Goal: Task Accomplishment & Management: Complete application form

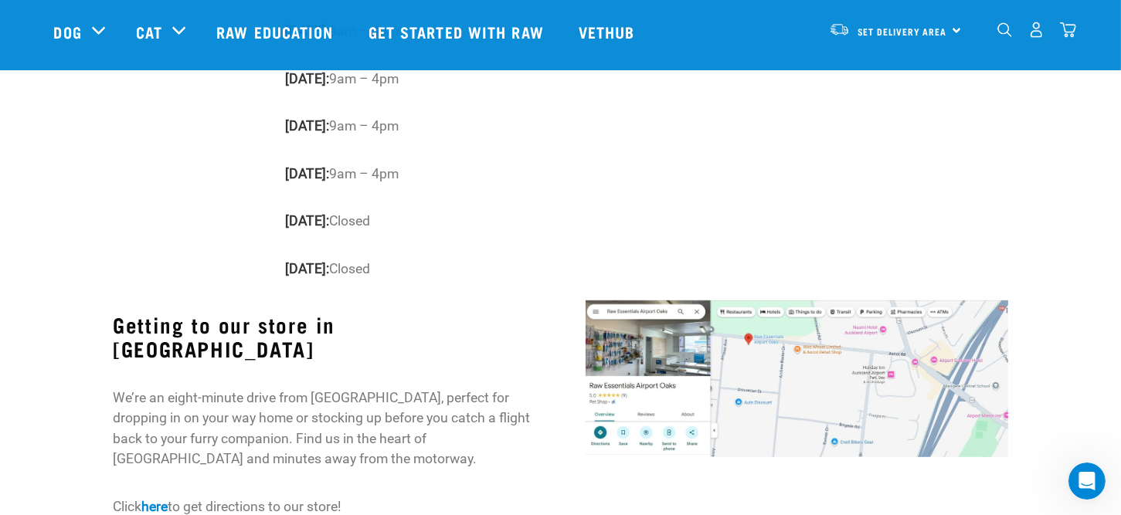
click at [670, 326] on img at bounding box center [797, 379] width 423 height 157
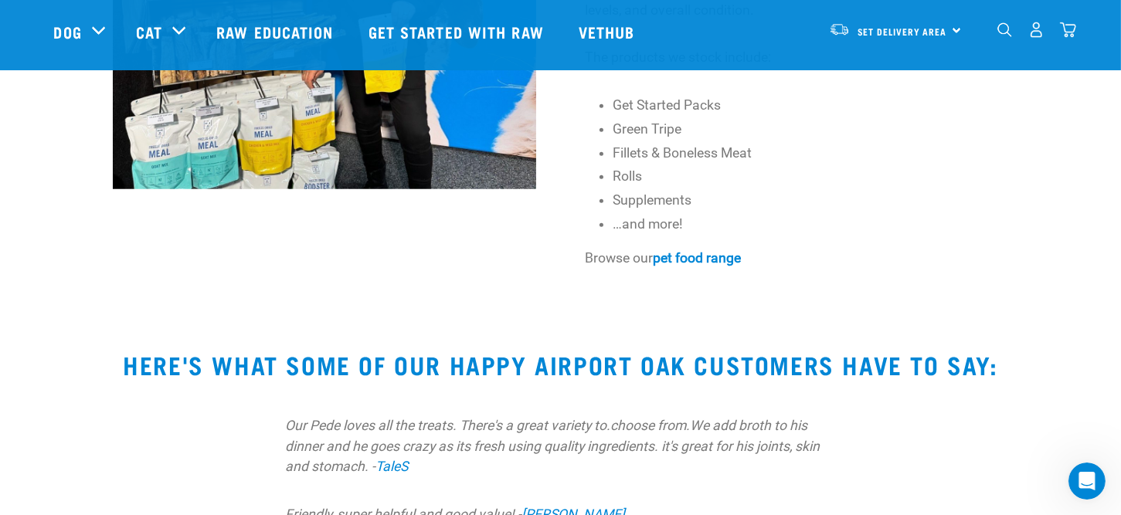
scroll to position [1819, 0]
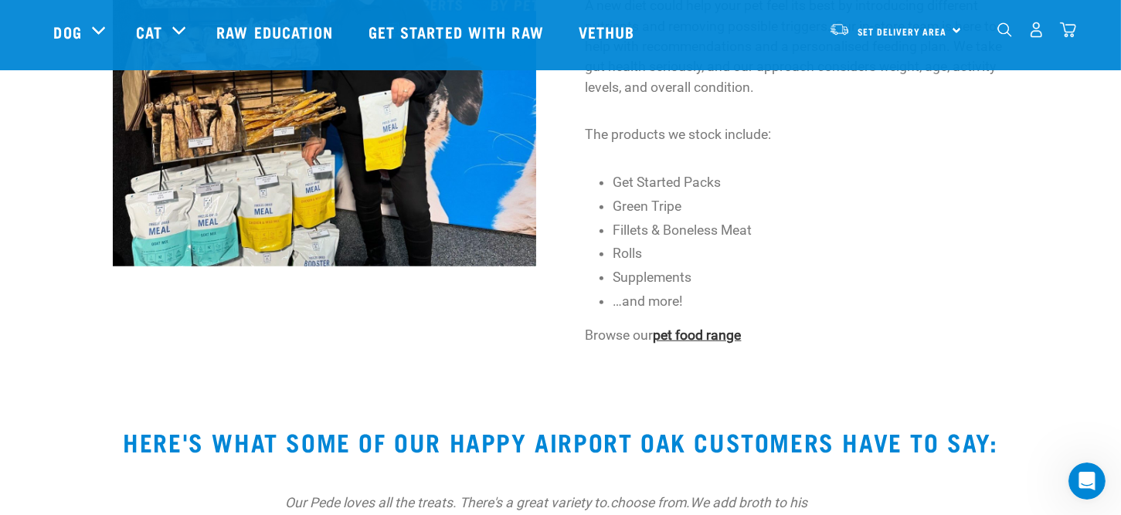
click at [703, 328] on strong "pet food range" at bounding box center [698, 335] width 88 height 15
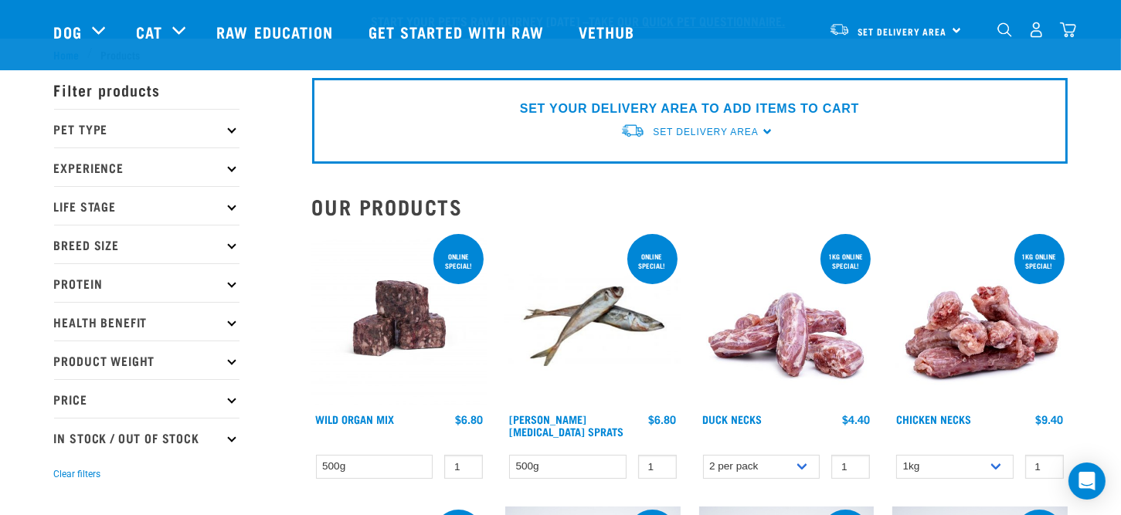
scroll to position [77, 0]
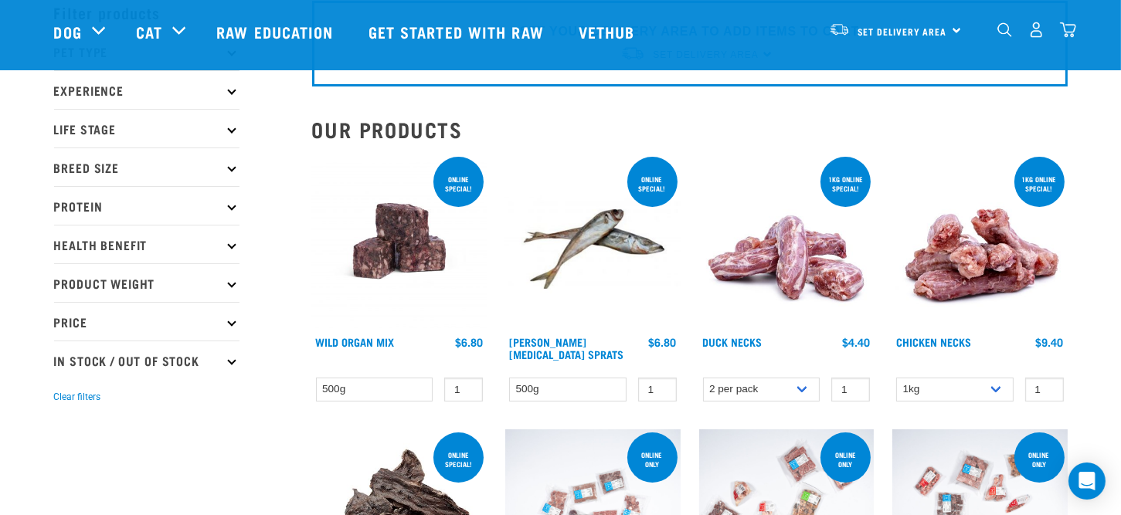
click at [102, 163] on p "Breed Size" at bounding box center [146, 167] width 185 height 39
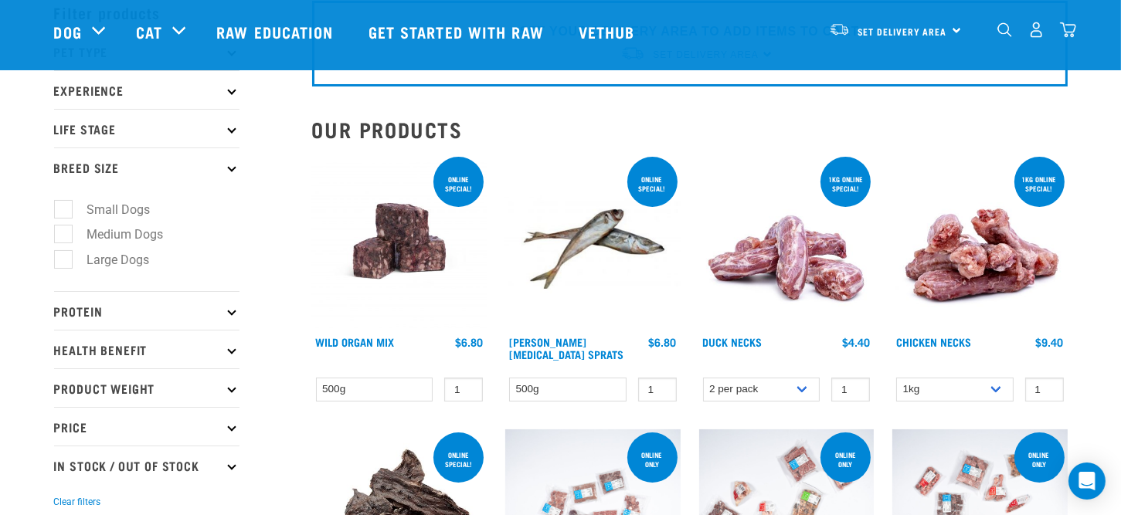
click at [103, 260] on label "Large Dogs" at bounding box center [110, 259] width 94 height 19
click at [64, 260] on input "Large Dogs" at bounding box center [59, 258] width 10 height 10
checkbox input "true"
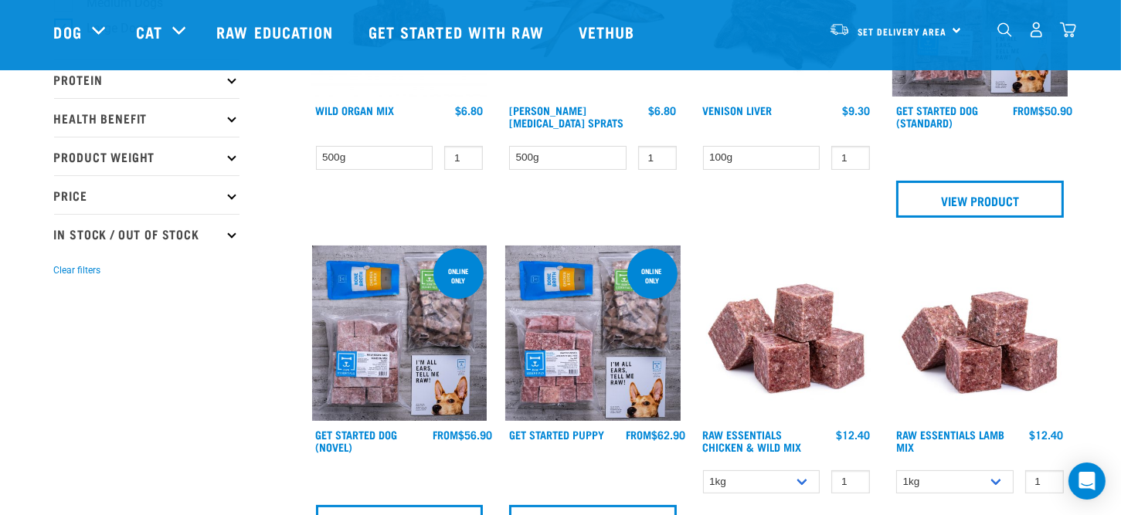
scroll to position [386, 0]
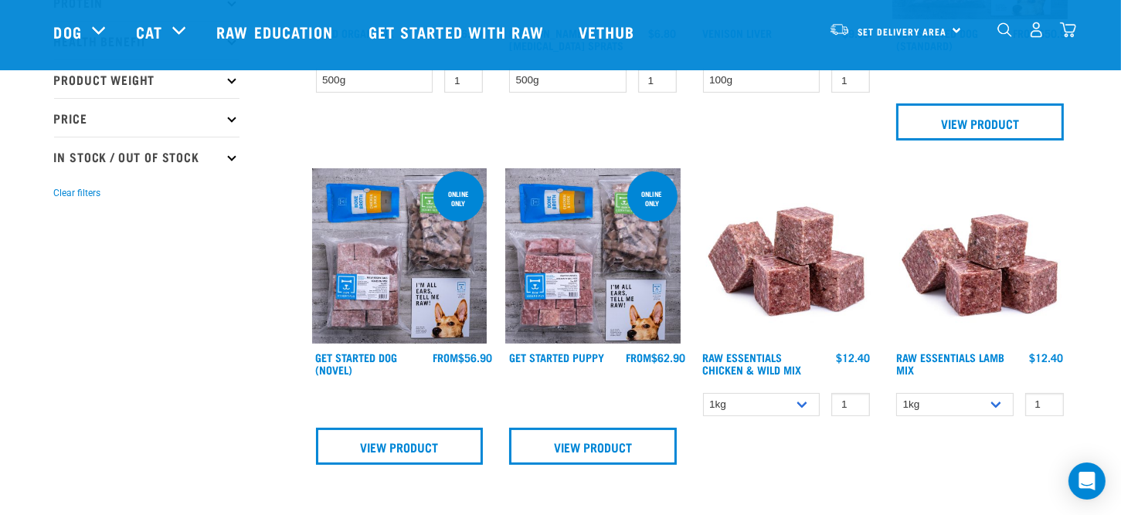
click at [391, 266] on img at bounding box center [399, 255] width 175 height 175
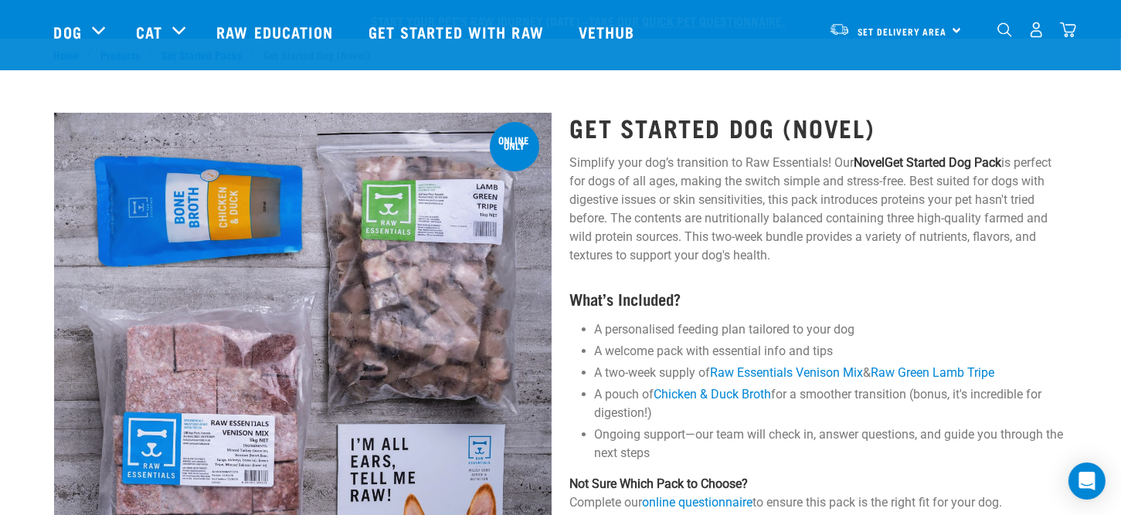
scroll to position [77, 0]
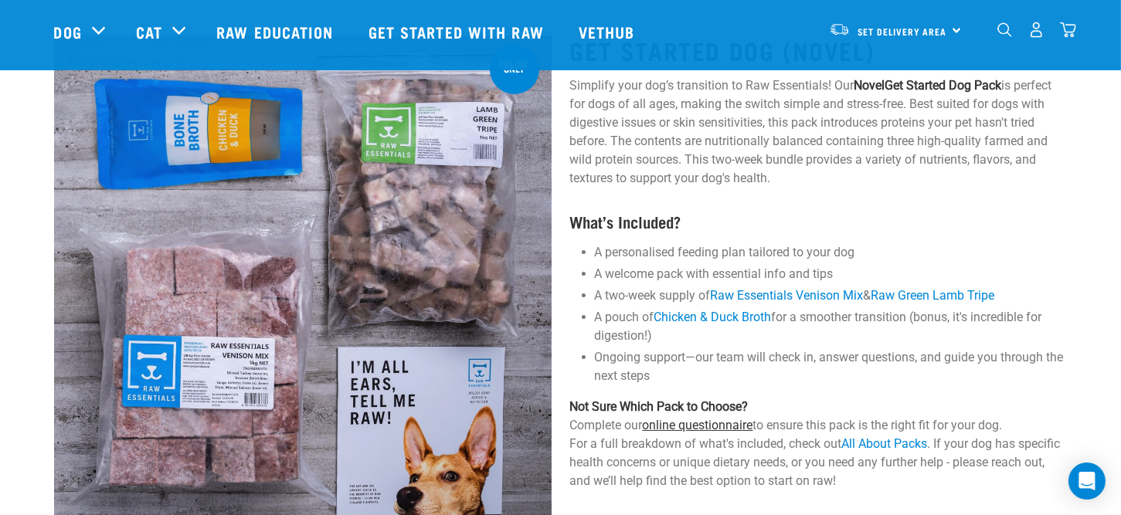
click at [745, 426] on link "online questionnaire" at bounding box center [698, 425] width 111 height 15
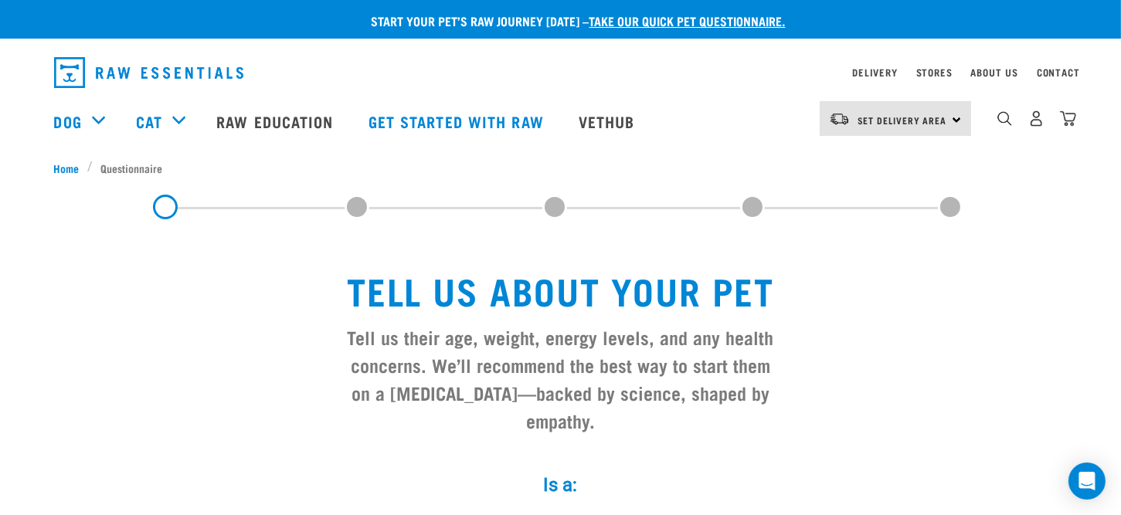
scroll to position [155, 0]
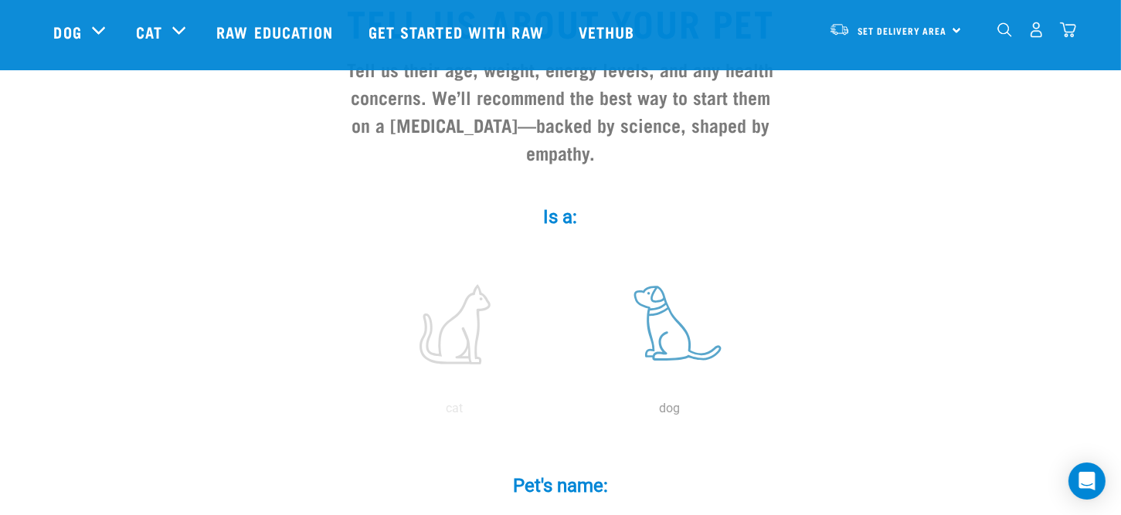
click at [659, 321] on label at bounding box center [670, 324] width 209 height 131
click at [563, 413] on input "radio" at bounding box center [563, 413] width 0 height 0
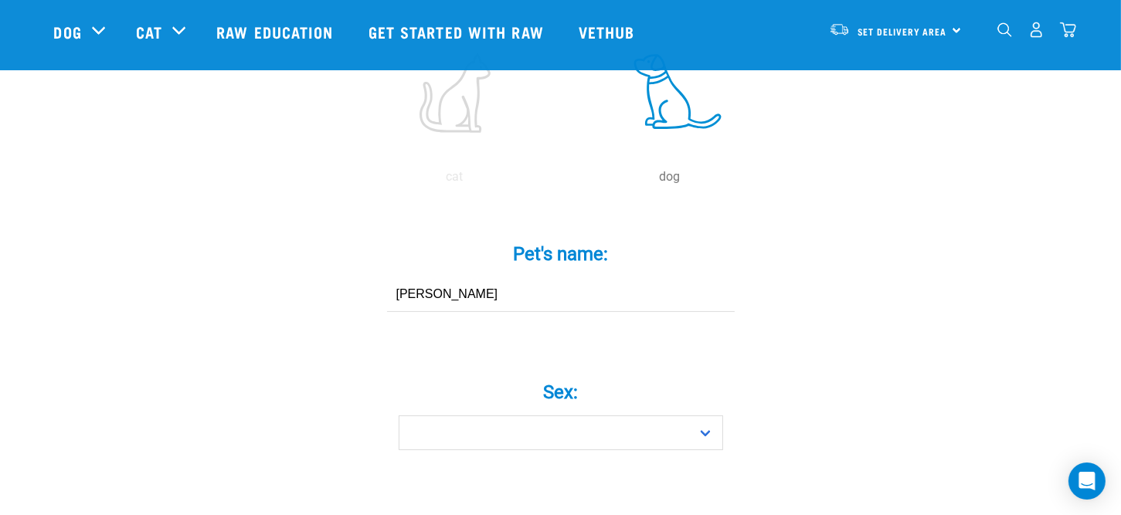
scroll to position [464, 0]
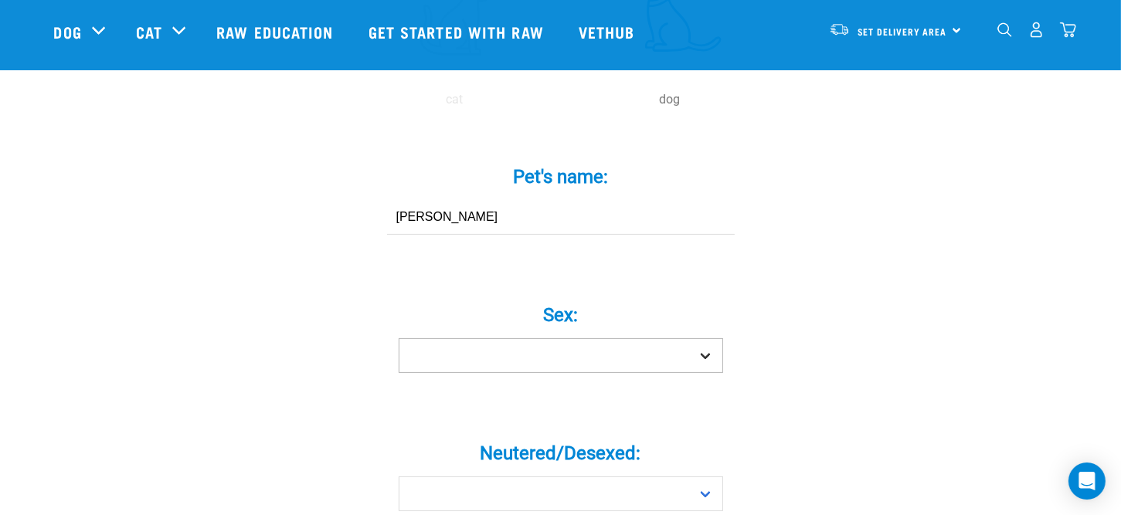
type input "Billy"
click at [590, 338] on select "Boy Girl" at bounding box center [561, 355] width 325 height 35
select select "boy"
click at [399, 338] on select "Boy Girl" at bounding box center [561, 355] width 325 height 35
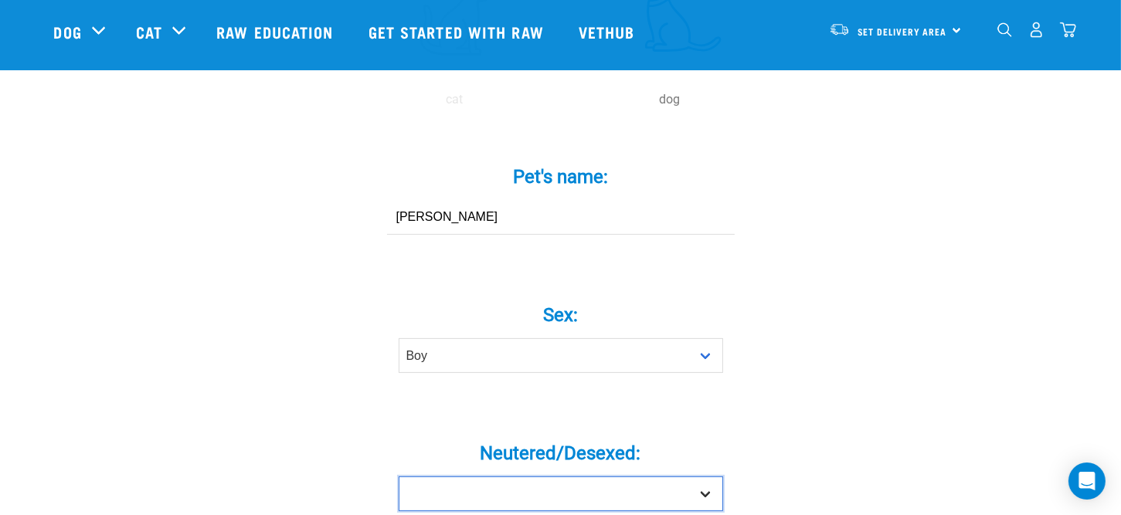
click at [556, 477] on select "Yes No" at bounding box center [561, 494] width 325 height 35
select select "yes"
click at [399, 477] on select "Yes No" at bounding box center [561, 494] width 325 height 35
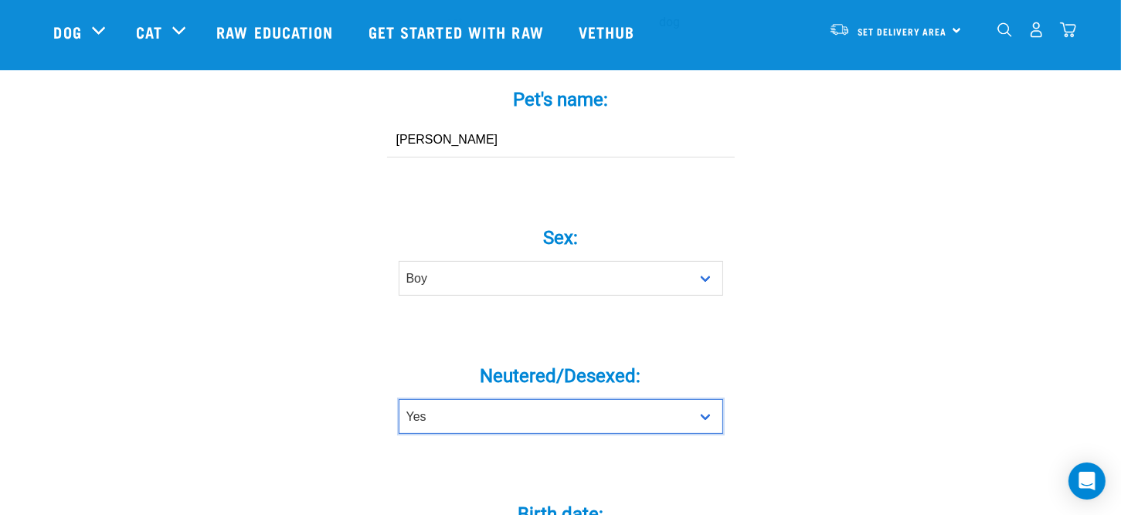
scroll to position [695, 0]
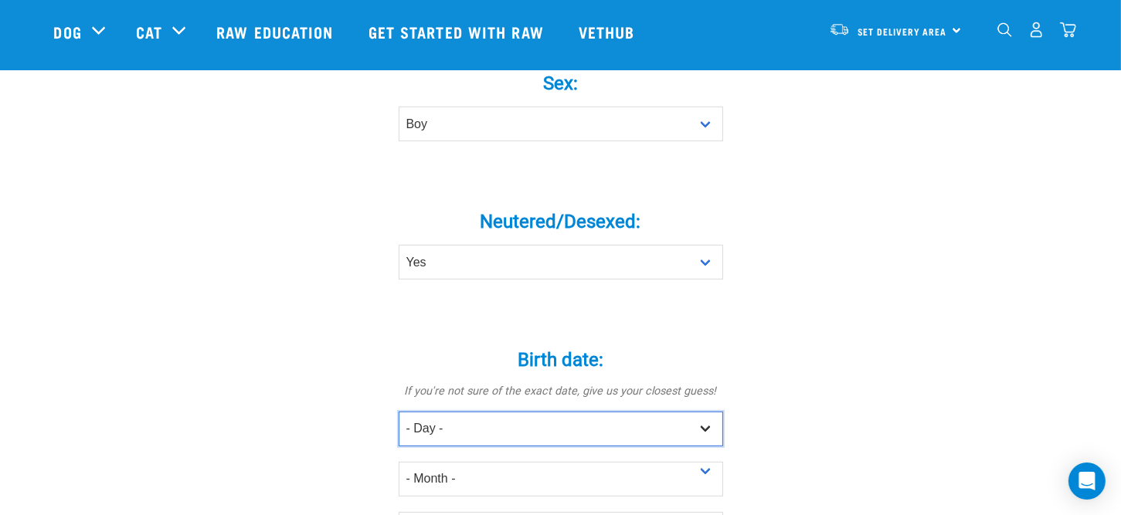
click at [528, 412] on select "- Day - 1 2 3 4 5 6 7 8 9 10 11 12 13 14 15 16 17 18 19 20 21 22 23 24 25 26 27" at bounding box center [561, 429] width 325 height 35
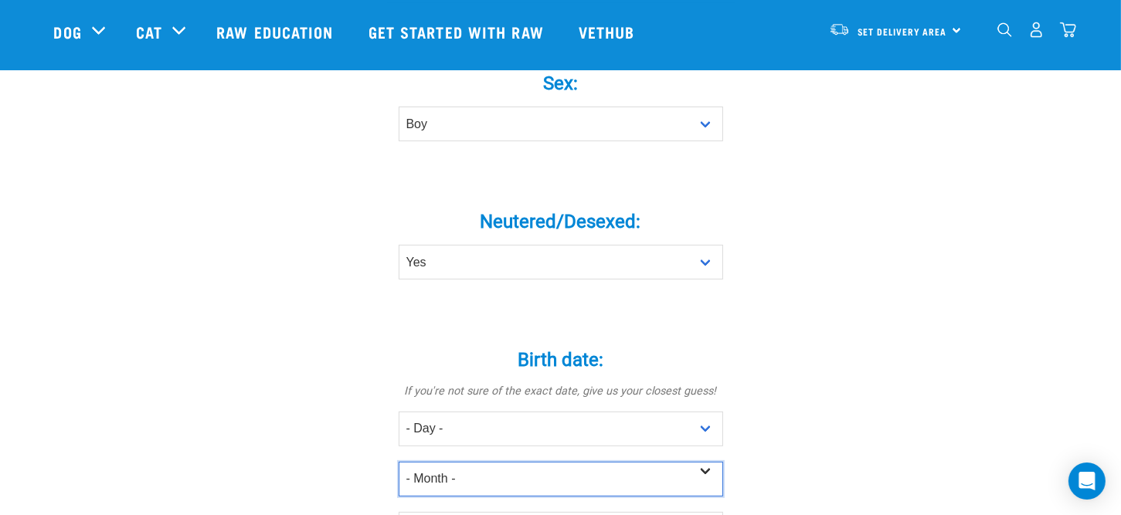
click at [504, 462] on select "- Month - January February March April May June July August September October N…" at bounding box center [561, 479] width 325 height 35
select select "June"
click at [399, 462] on select "- Month - January February March April May June July August September October N…" at bounding box center [561, 479] width 325 height 35
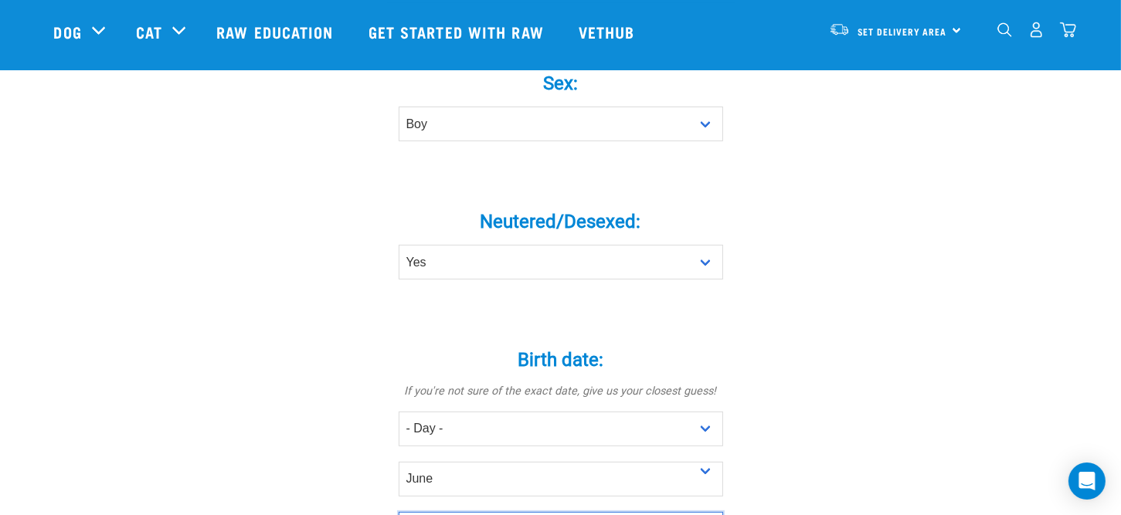
scroll to position [698, 0]
select select "2020"
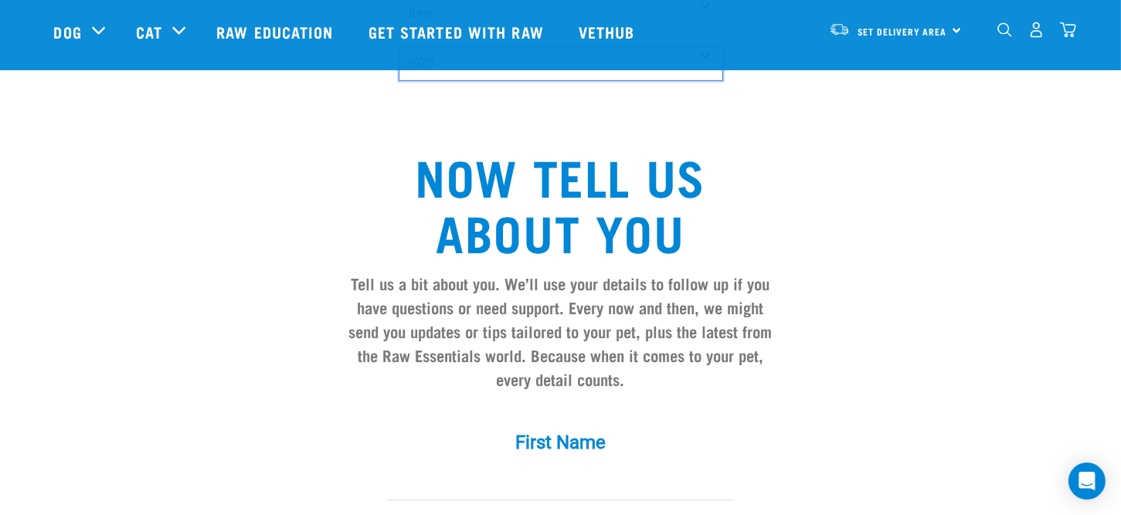
scroll to position [1239, 0]
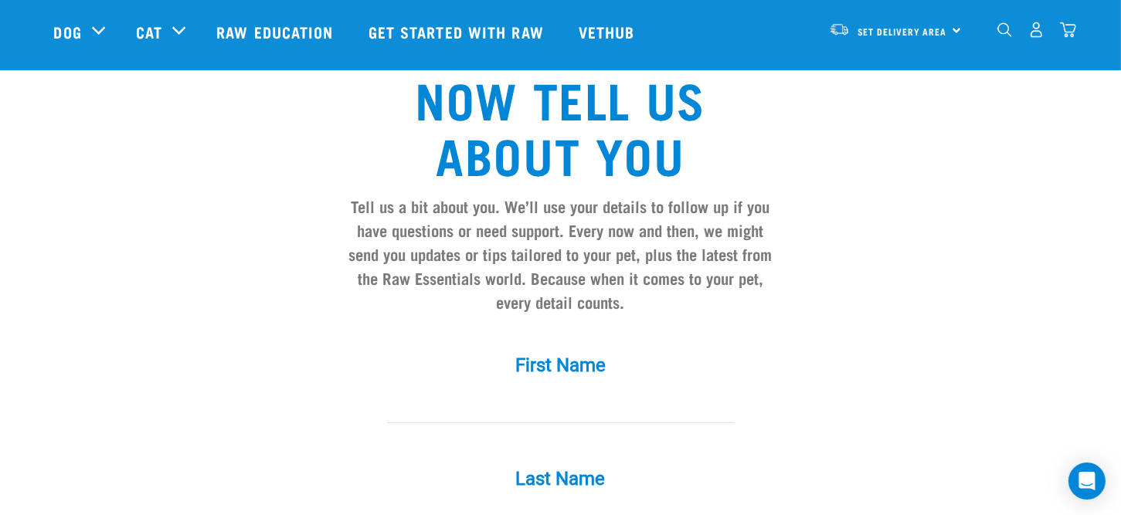
click at [497, 389] on input "First Name *" at bounding box center [561, 406] width 348 height 35
type input "Cath"
type input "Filipaina"
click at [353, 465] on label "Last Name *" at bounding box center [561, 479] width 464 height 28
click at [387, 502] on input "Filipaina" at bounding box center [561, 519] width 348 height 35
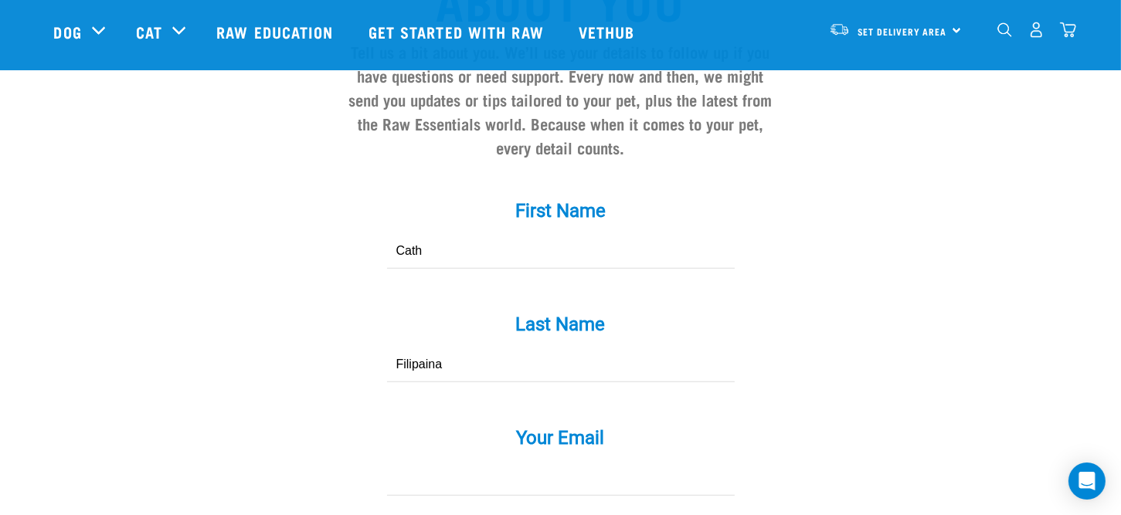
scroll to position [1471, 0]
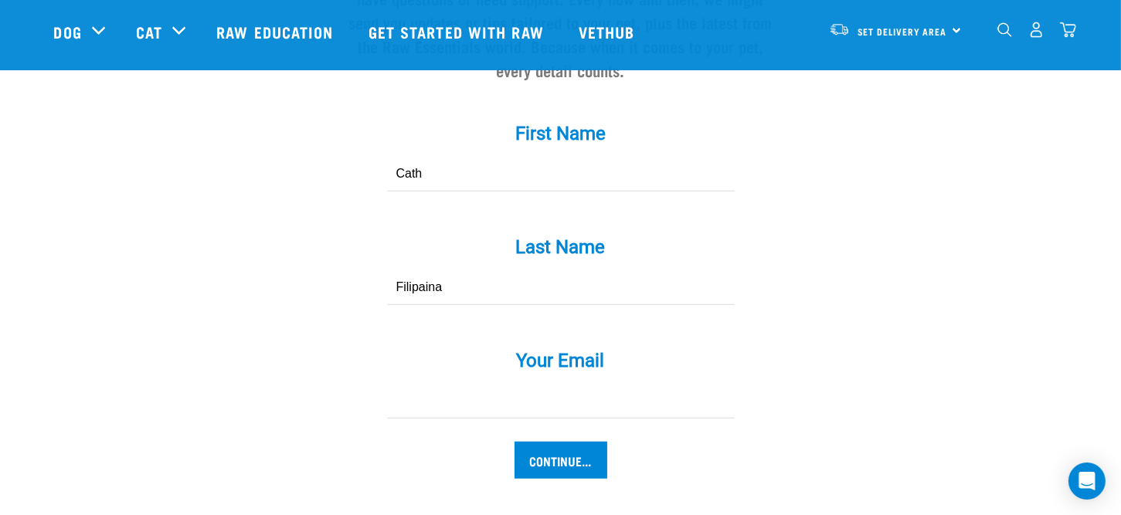
click at [434, 384] on input "Your Email *" at bounding box center [561, 401] width 348 height 35
type input "[EMAIL_ADDRESS][DOMAIN_NAME]"
click at [562, 442] on input "Continue..." at bounding box center [561, 460] width 93 height 37
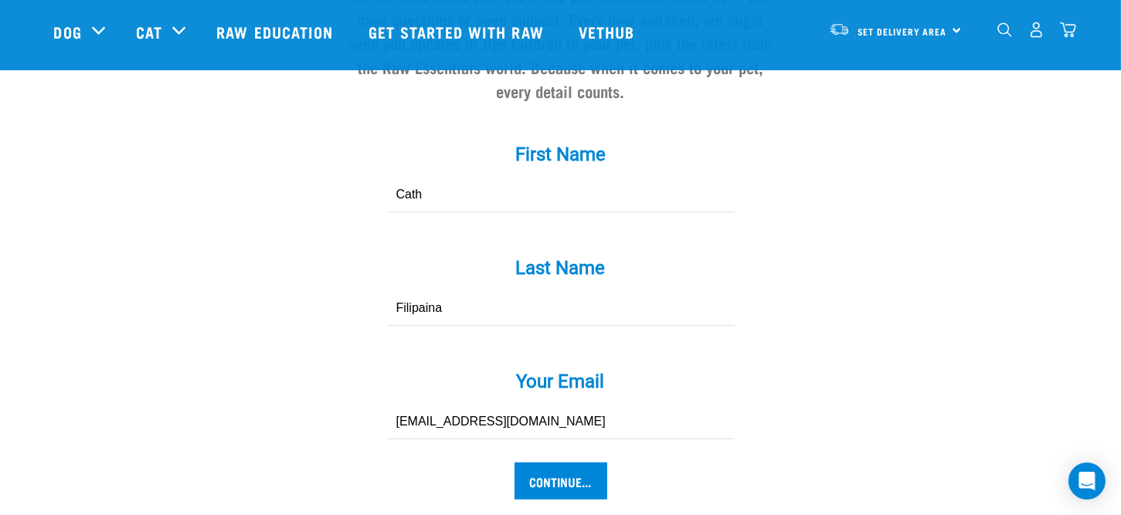
scroll to position [1604, 0]
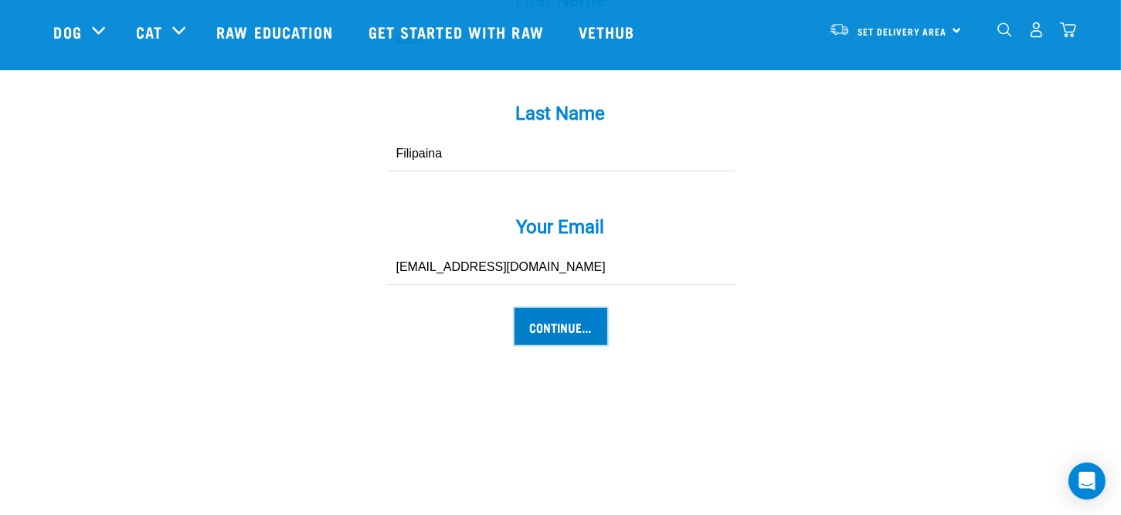
click at [561, 308] on input "Continue..." at bounding box center [561, 326] width 93 height 37
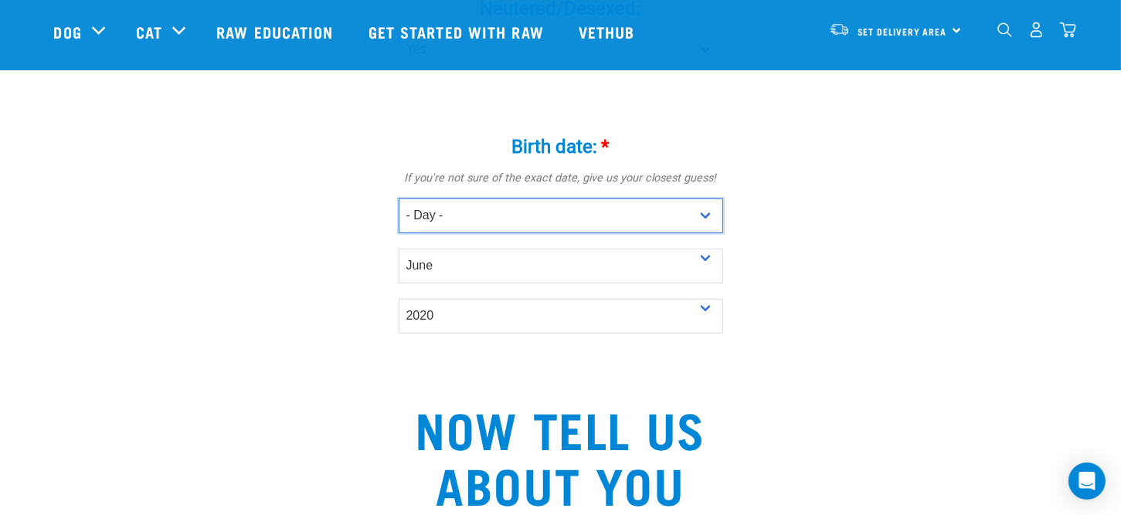
scroll to position [754, 0]
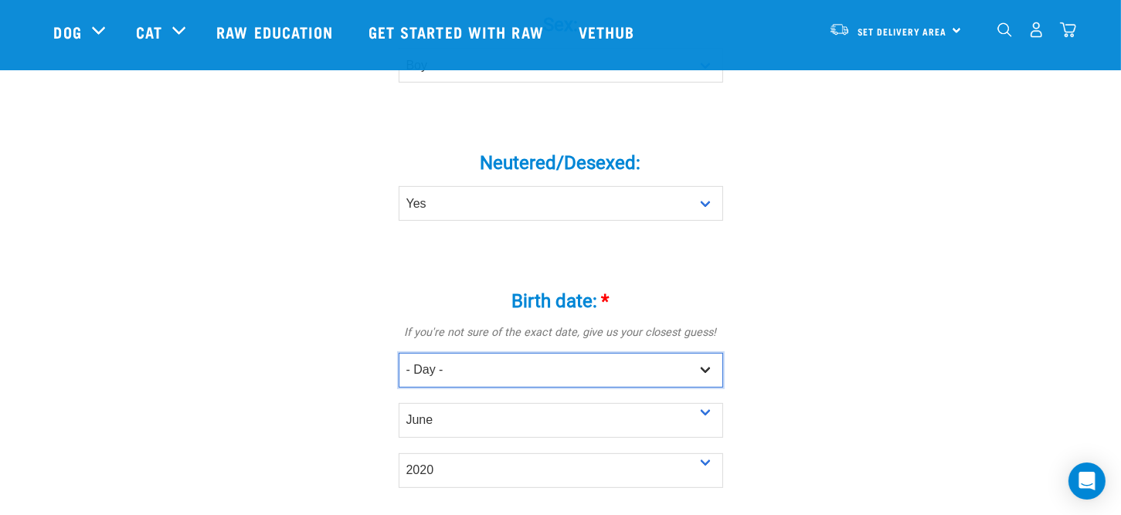
click at [615, 353] on select "- Day - 1 2 3 4 5 6 7 8 9 10 11 12 13 14 15 16 17 18 19 20 21 22 23 24 25 26 27" at bounding box center [561, 370] width 325 height 35
select select "5"
click at [399, 353] on select "- Day - 1 2 3 4 5 6 7 8 9 10 11 12 13 14 15 16 17 18 19 20 21 22 23 24 25 26 27" at bounding box center [561, 370] width 325 height 35
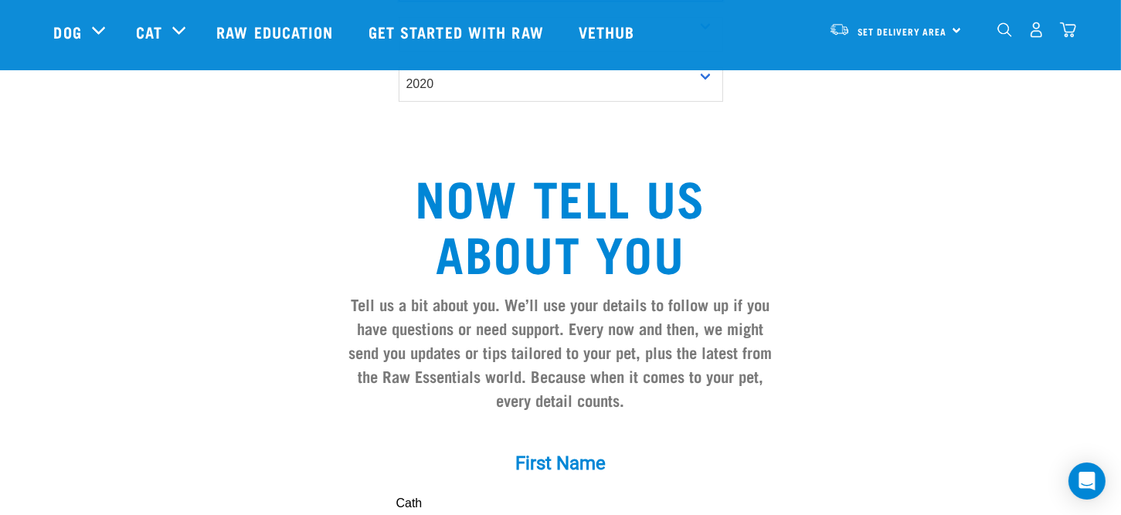
scroll to position [1604, 0]
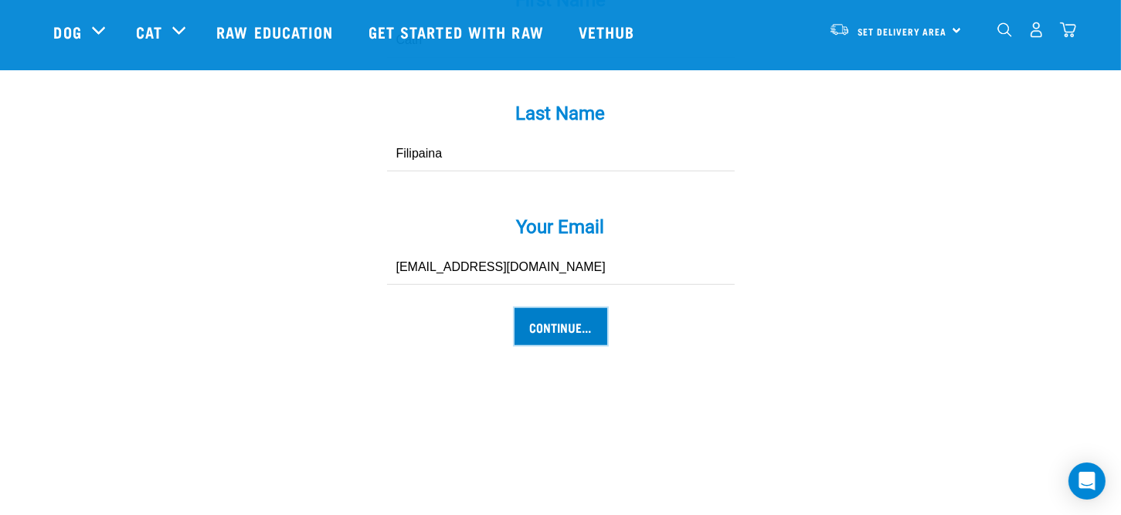
click at [548, 308] on input "Continue..." at bounding box center [561, 326] width 93 height 37
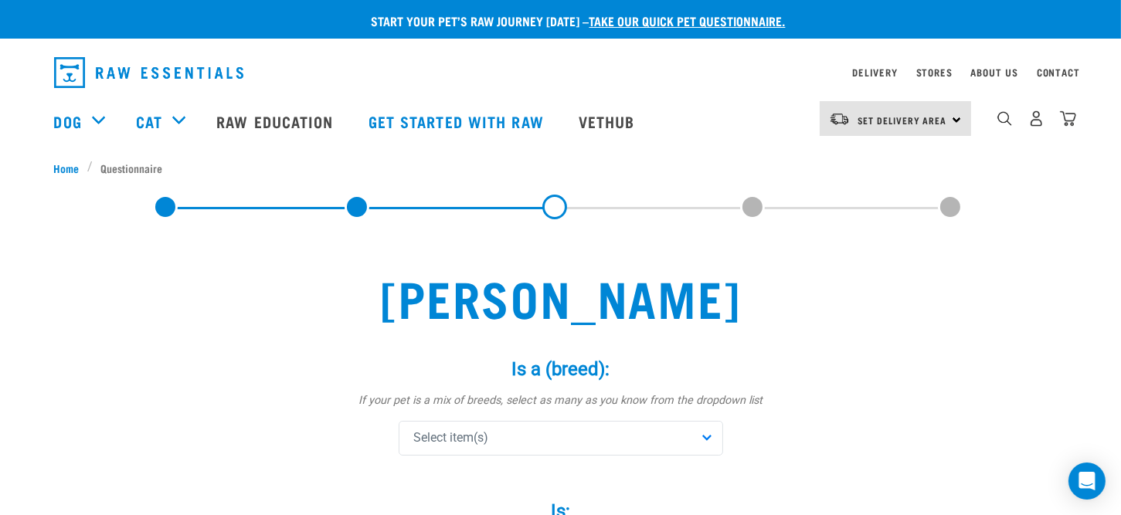
click at [520, 440] on div "Select item(s)" at bounding box center [561, 438] width 325 height 35
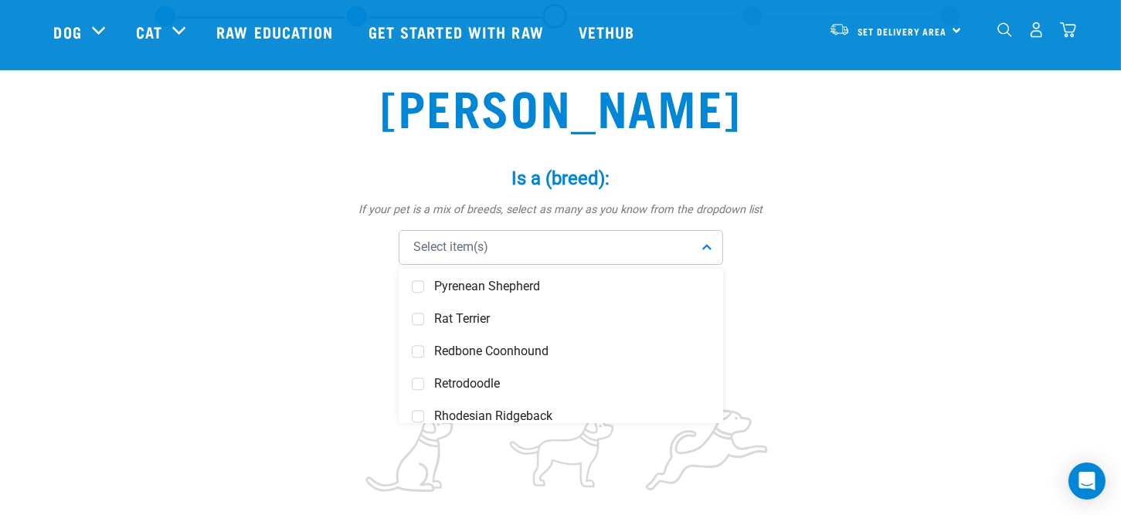
scroll to position [5177, 0]
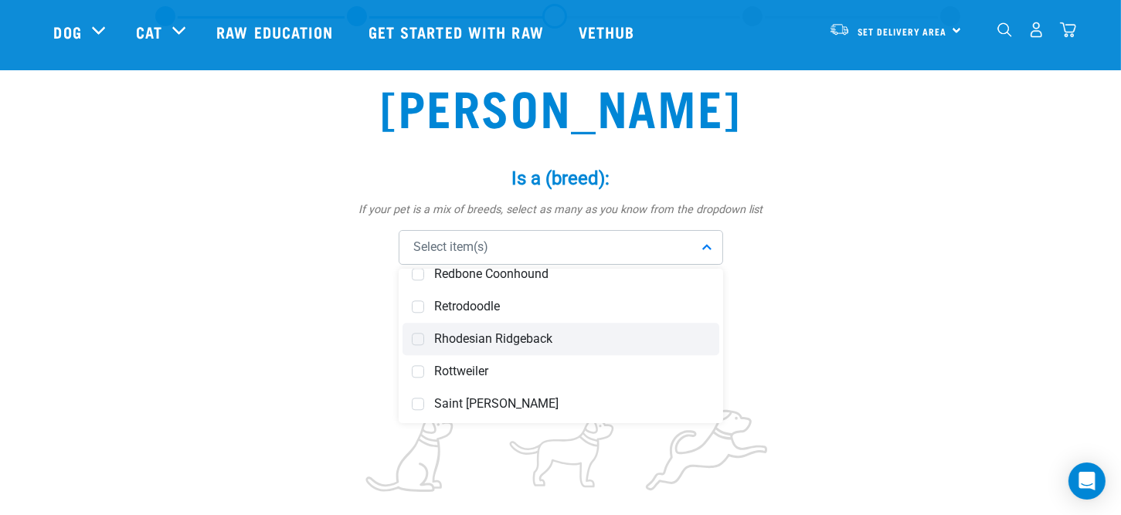
click at [412, 338] on span at bounding box center [418, 339] width 12 height 12
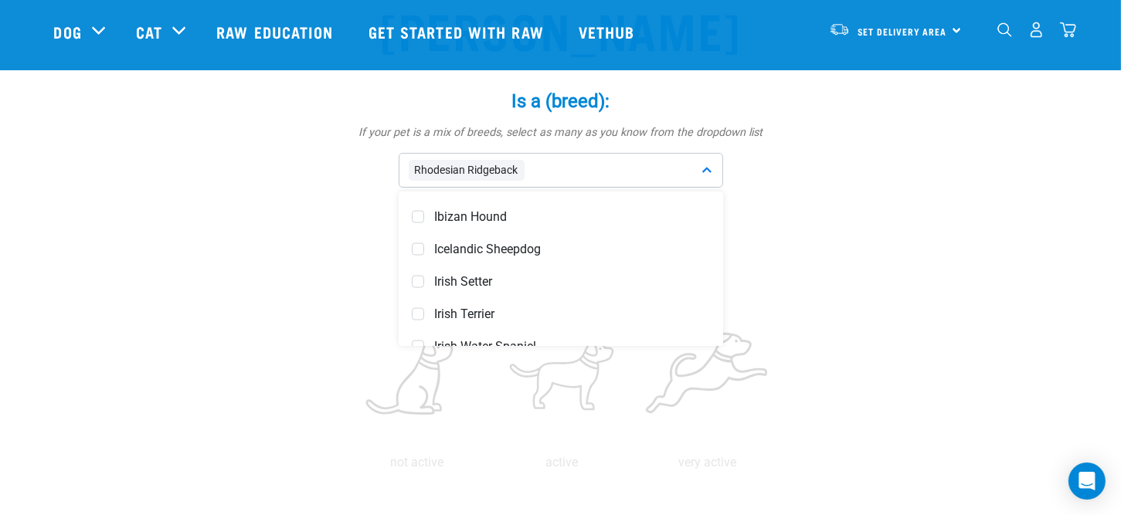
scroll to position [3263, 0]
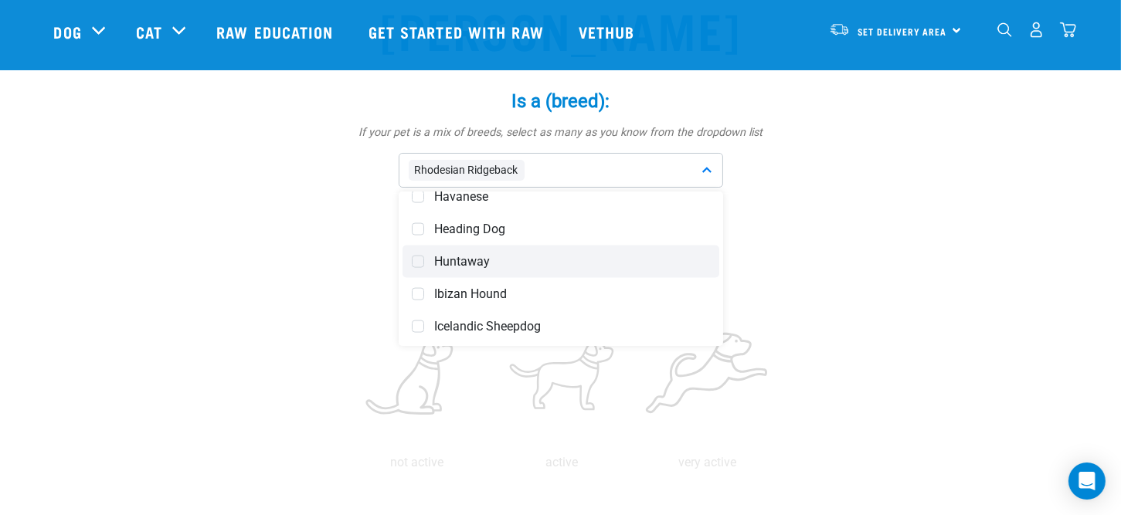
click at [412, 263] on span at bounding box center [418, 262] width 12 height 12
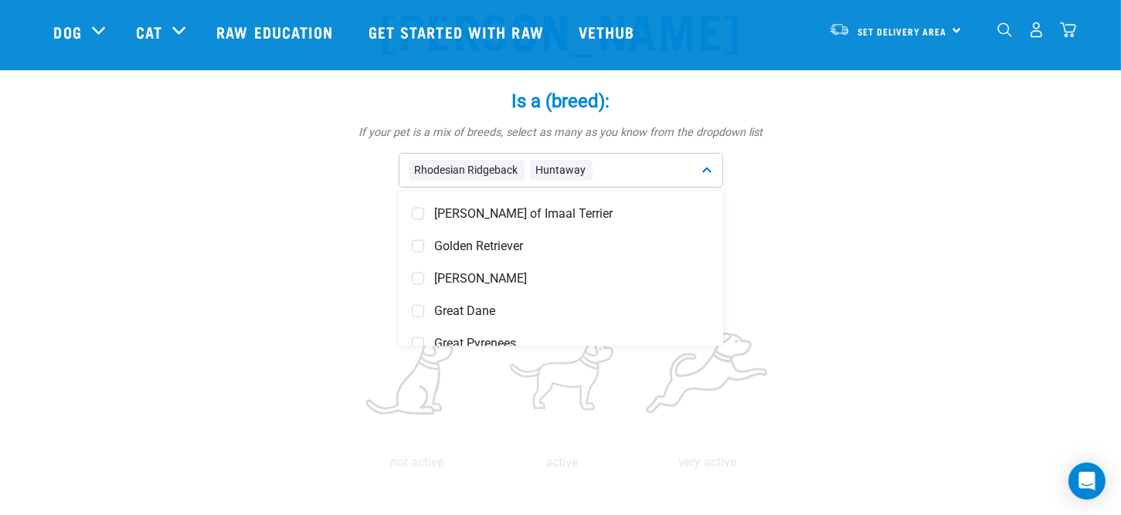
scroll to position [2644, 0]
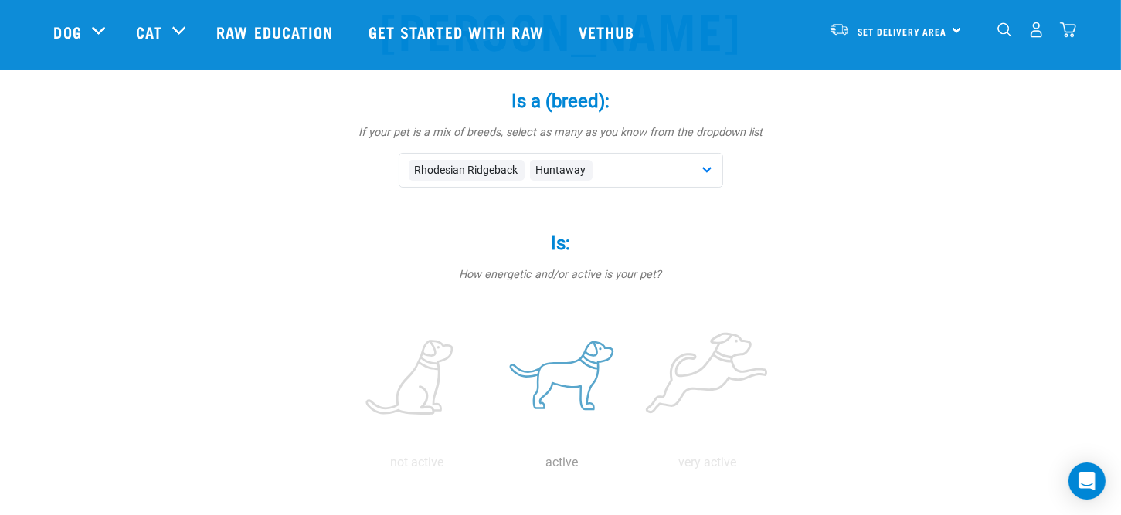
click at [568, 382] on label at bounding box center [562, 378] width 139 height 131
click at [490, 467] on input "radio" at bounding box center [490, 467] width 0 height 0
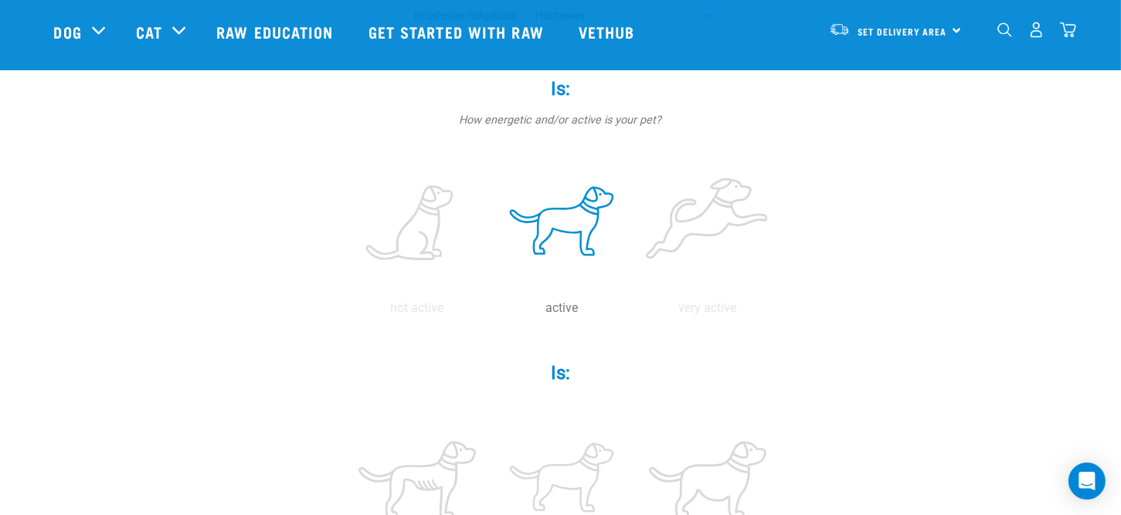
scroll to position [386, 0]
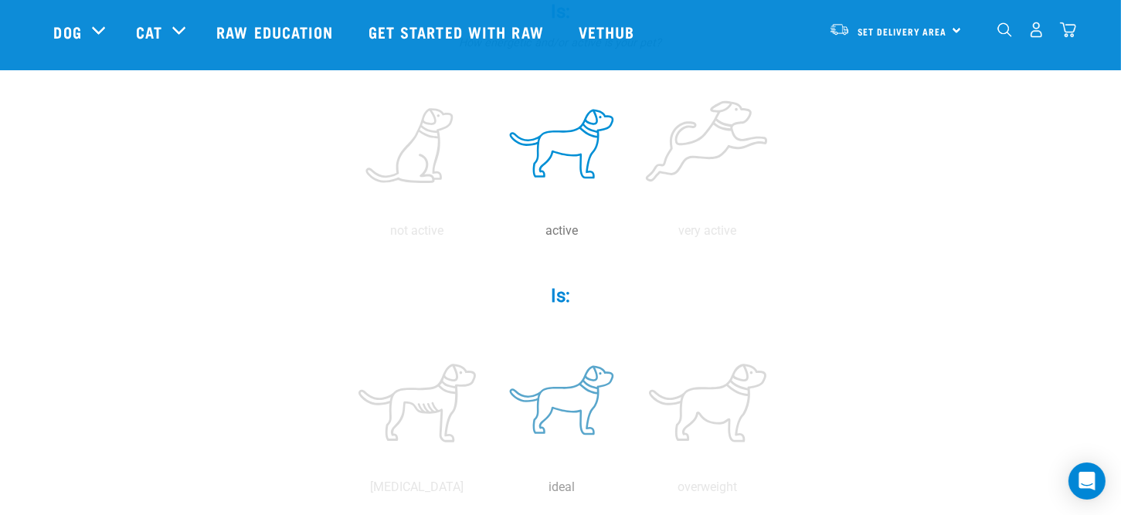
click at [566, 407] on label at bounding box center [562, 403] width 139 height 131
click at [490, 491] on input "radio" at bounding box center [490, 491] width 0 height 0
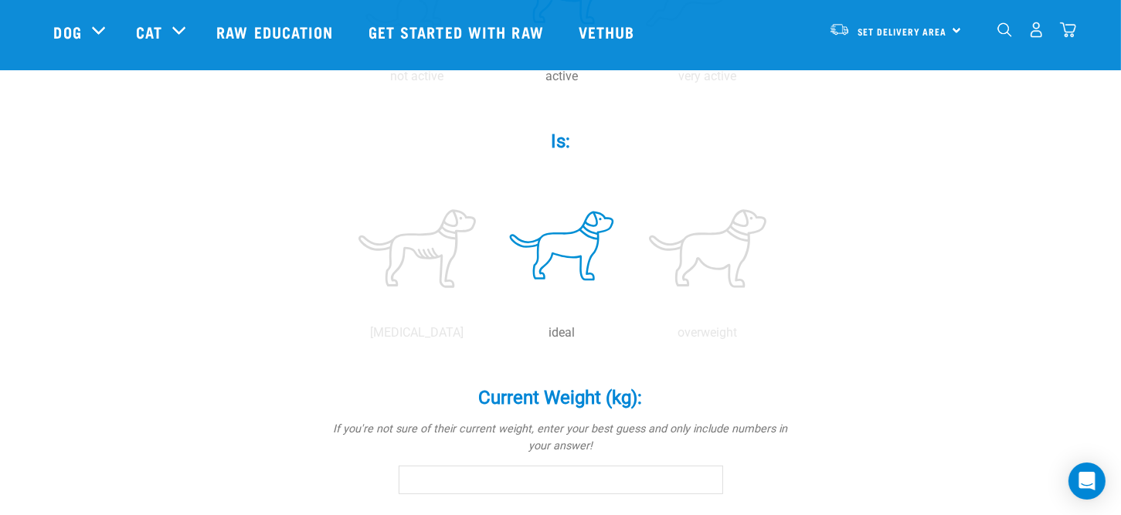
scroll to position [618, 0]
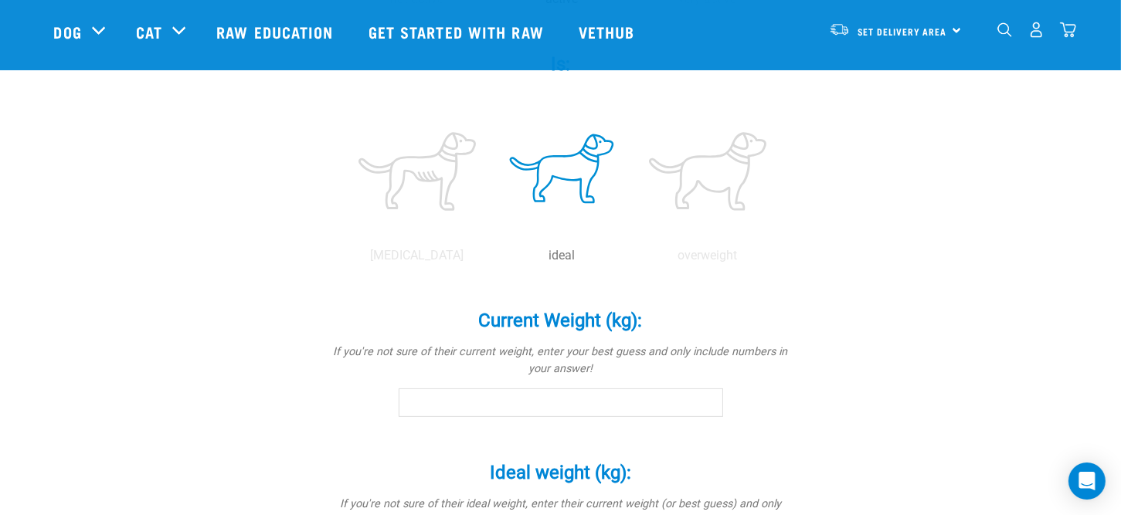
click at [590, 408] on input "Current Weight (kg): *" at bounding box center [561, 403] width 325 height 28
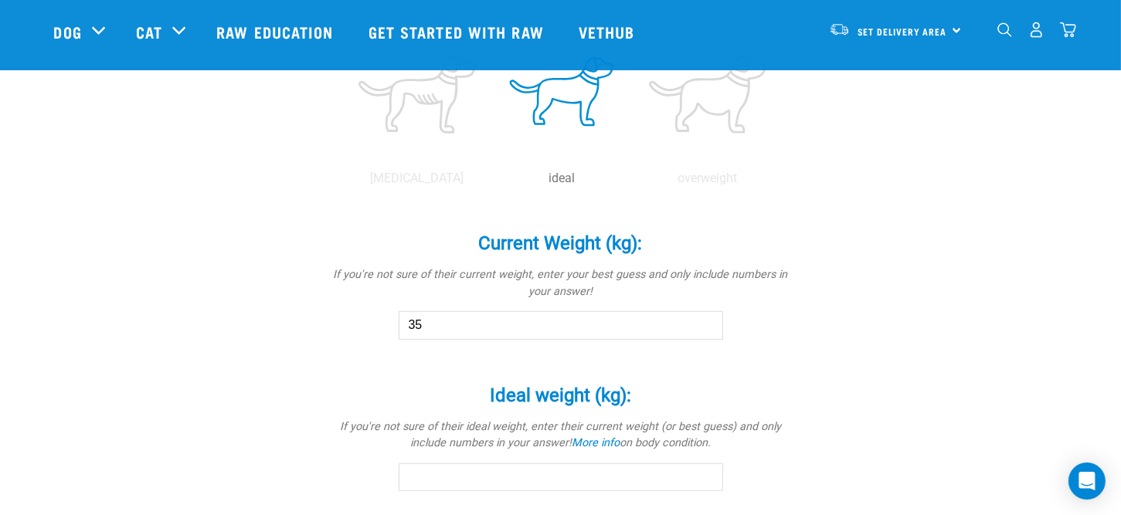
type input "35"
click at [671, 475] on input "Ideal weight (kg): *" at bounding box center [561, 478] width 325 height 28
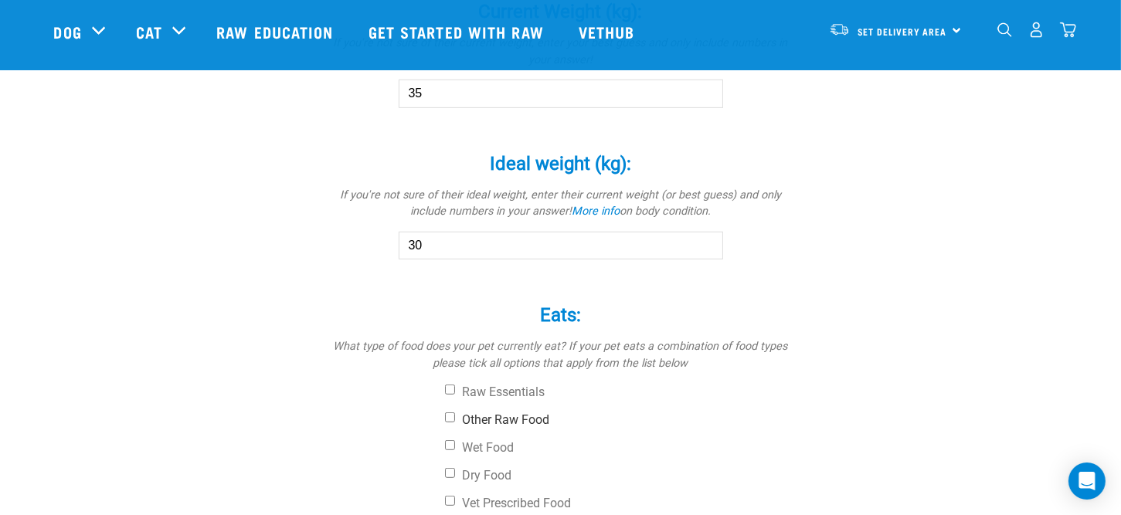
scroll to position [1005, 0]
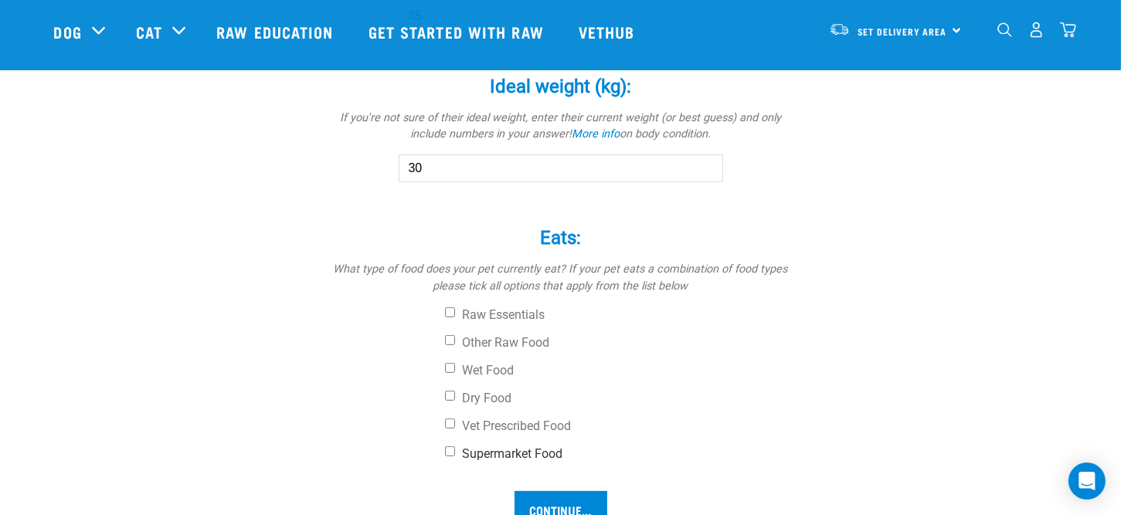
type input "30"
click at [451, 451] on input "Supermarket Food" at bounding box center [450, 452] width 10 height 10
checkbox input "true"
click at [449, 366] on input "Wet Food" at bounding box center [450, 368] width 10 height 10
checkbox input "true"
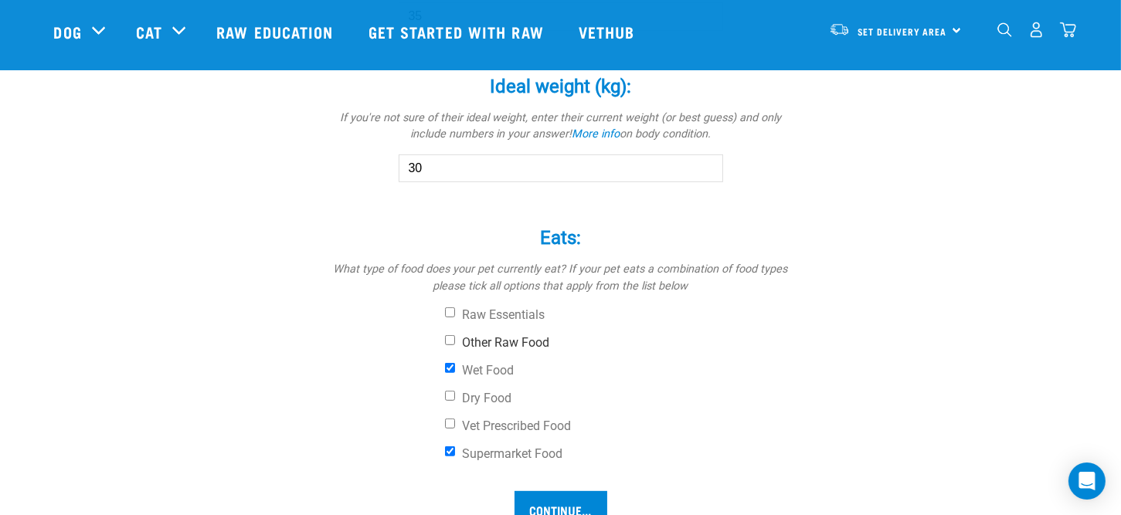
click at [452, 340] on input "Other Raw Food" at bounding box center [450, 340] width 10 height 10
checkbox input "true"
click at [447, 367] on input "Wet Food" at bounding box center [450, 368] width 10 height 10
checkbox input "false"
click at [548, 496] on input "Continue..." at bounding box center [561, 509] width 93 height 37
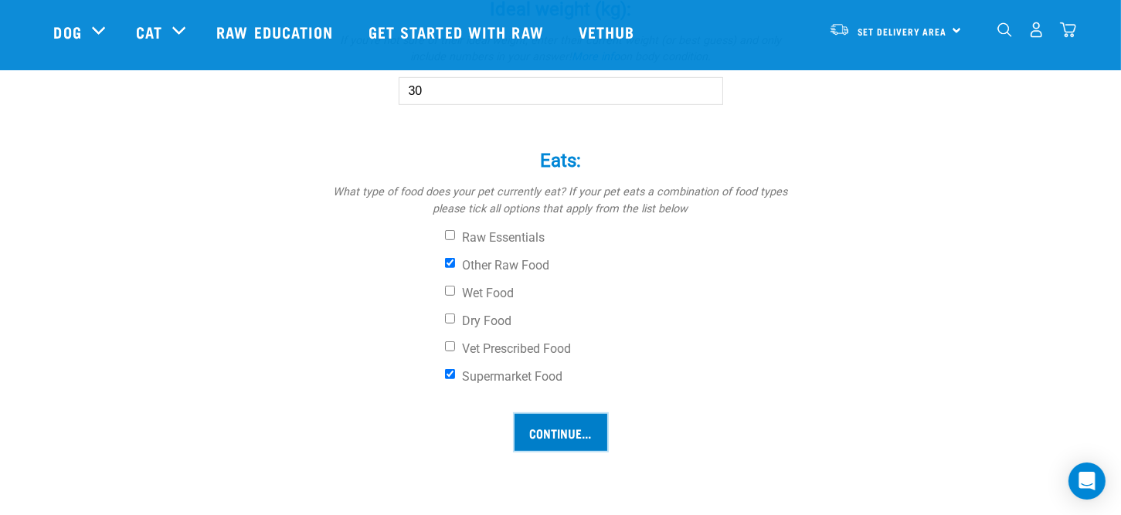
scroll to position [1159, 0]
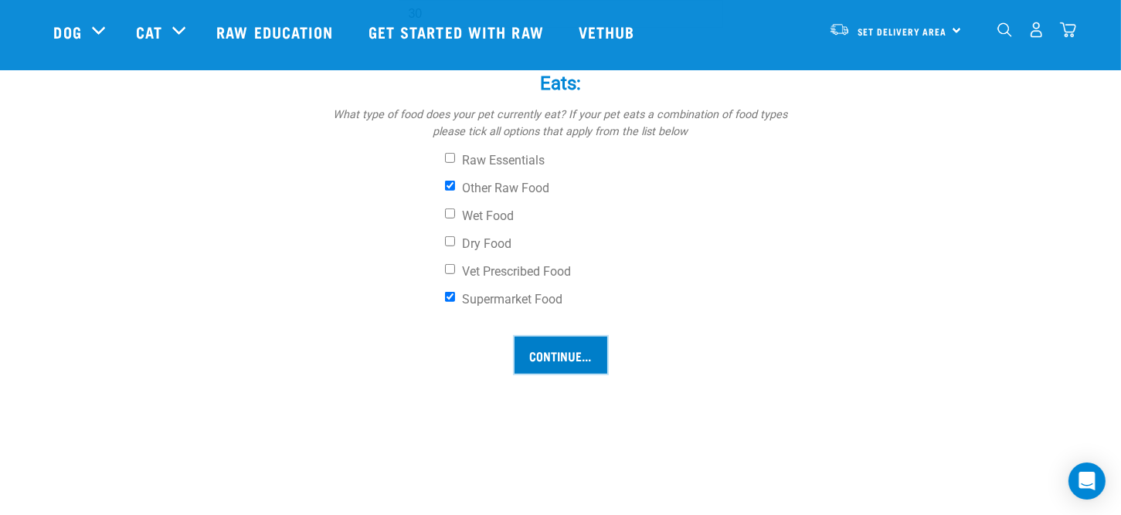
click at [559, 352] on input "Continue..." at bounding box center [561, 355] width 93 height 37
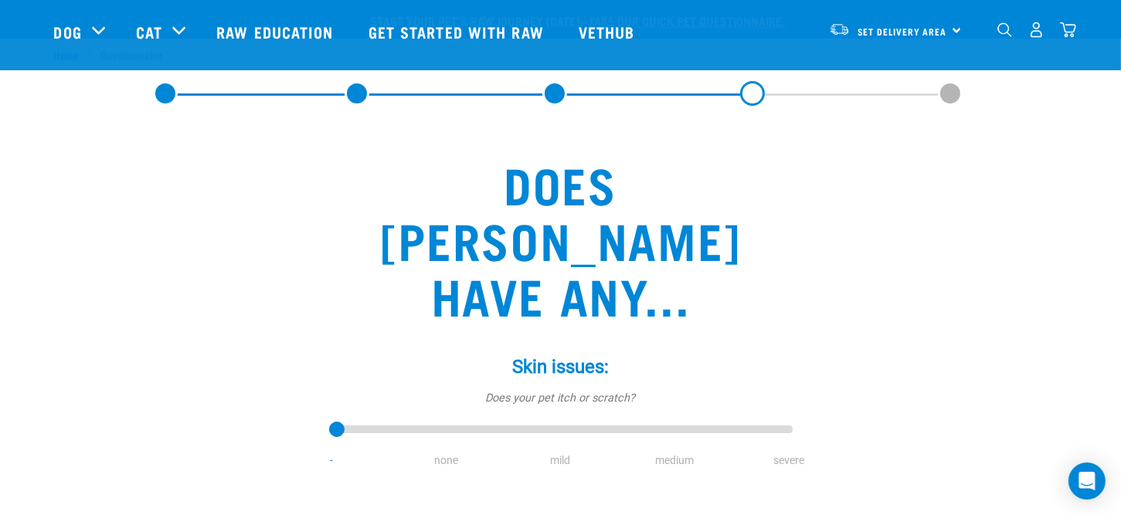
scroll to position [155, 0]
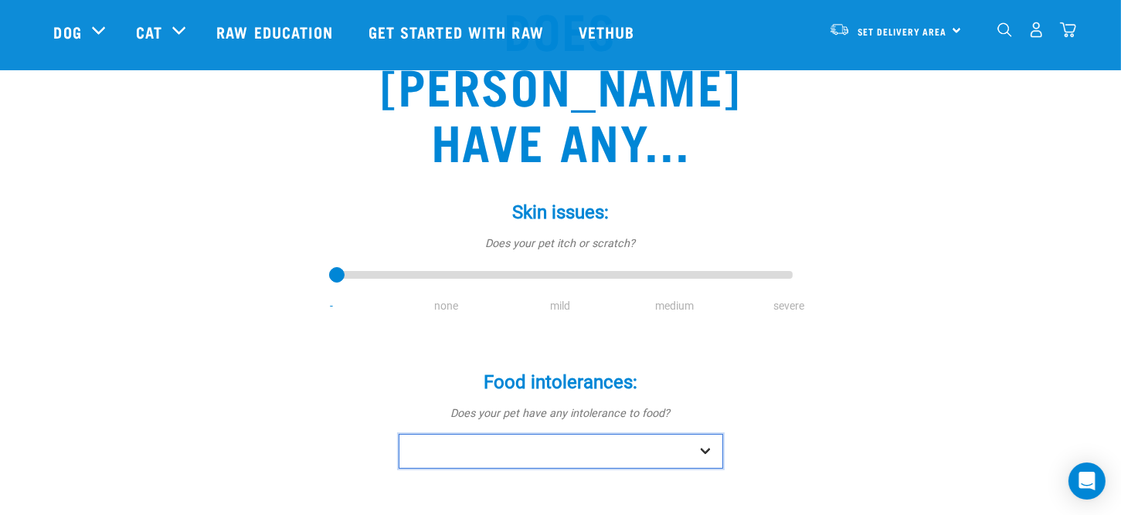
click at [706, 434] on select "No Yes" at bounding box center [561, 451] width 325 height 35
select select "no"
click at [399, 434] on select "No Yes" at bounding box center [561, 451] width 325 height 35
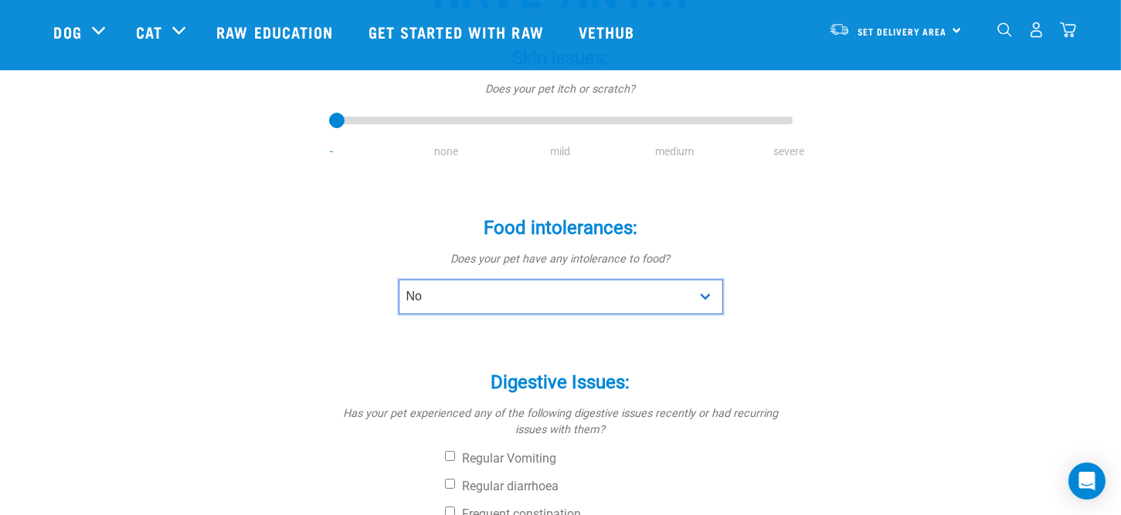
scroll to position [386, 0]
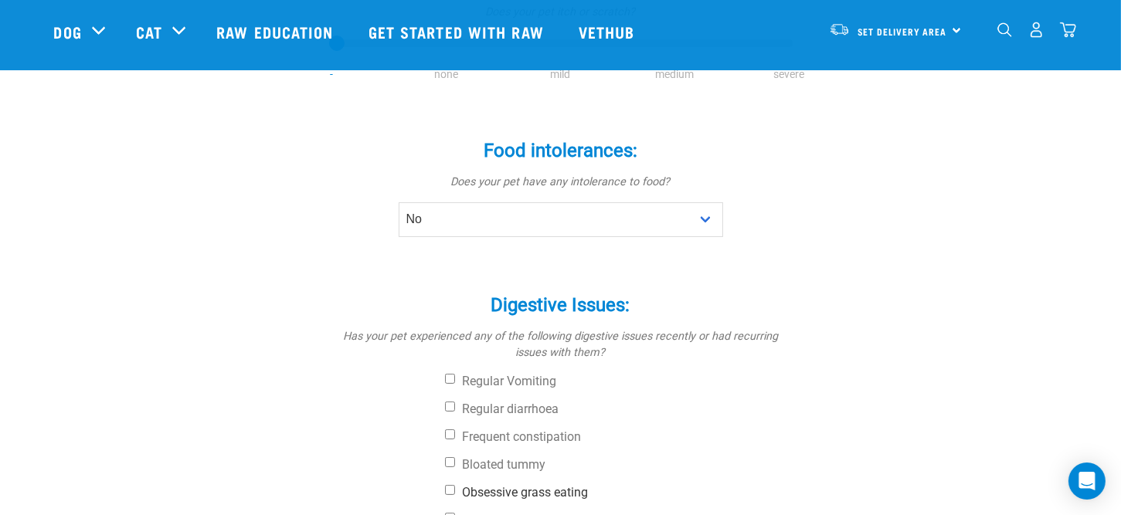
click at [450, 485] on input "Obsessive grass eating" at bounding box center [450, 490] width 10 height 10
checkbox input "true"
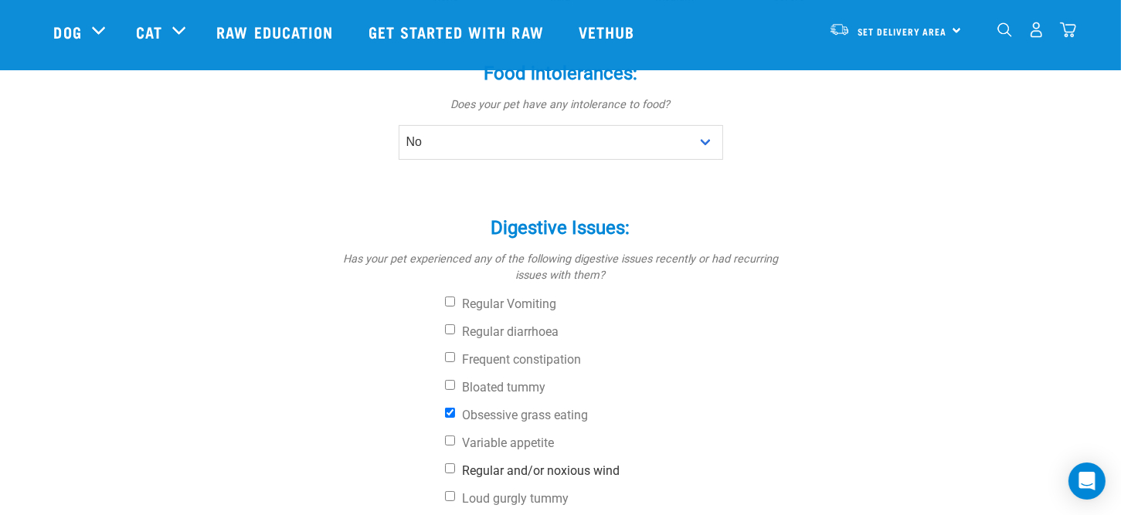
click at [451, 464] on input "Regular and/or noxious wind" at bounding box center [450, 469] width 10 height 10
checkbox input "true"
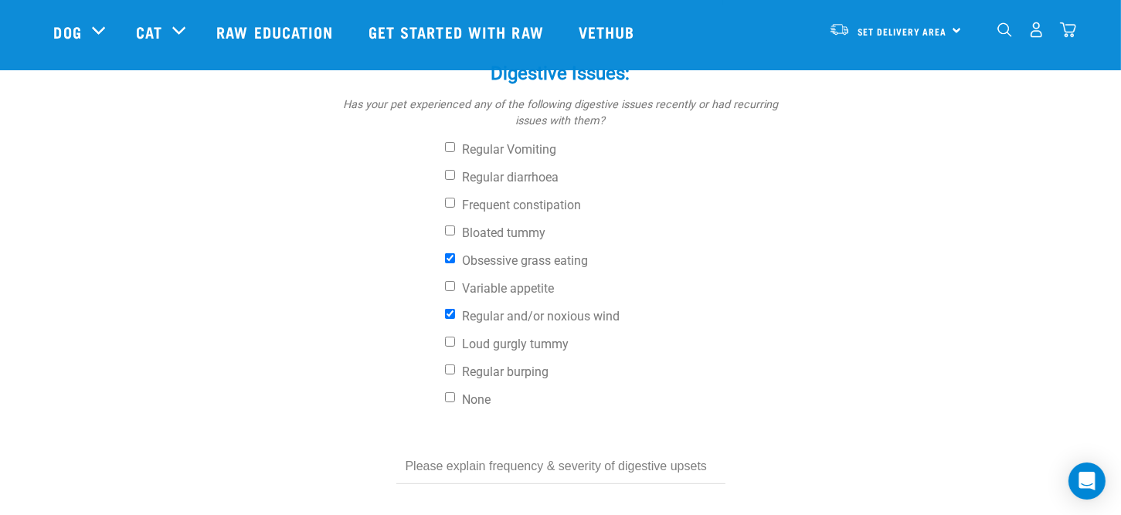
scroll to position [695, 0]
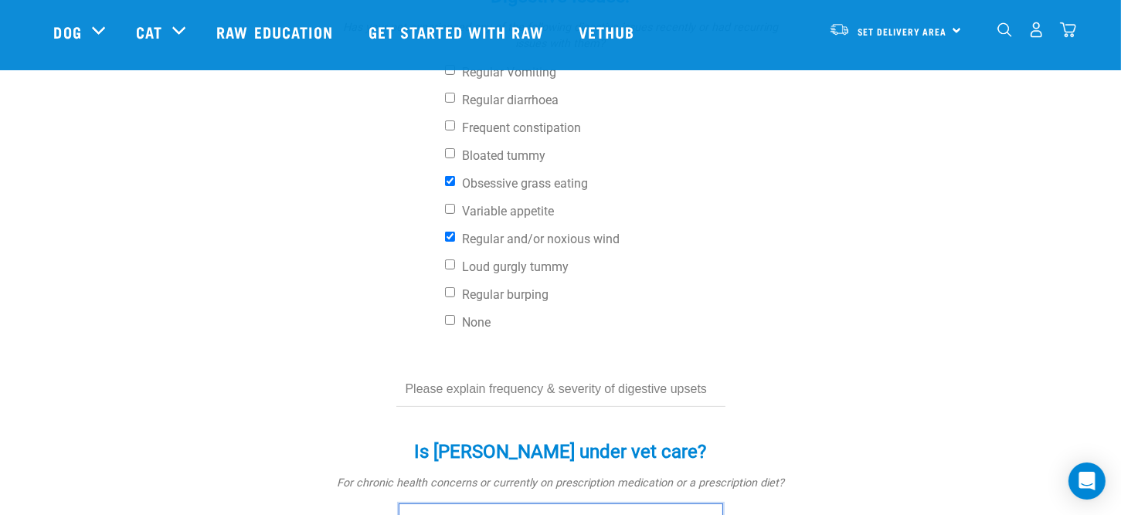
click at [514, 504] on select "No Yes" at bounding box center [561, 521] width 325 height 35
select select "yes"
click at [399, 504] on select "No Yes" at bounding box center [561, 521] width 325 height 35
click at [501, 372] on input "text" at bounding box center [560, 389] width 329 height 35
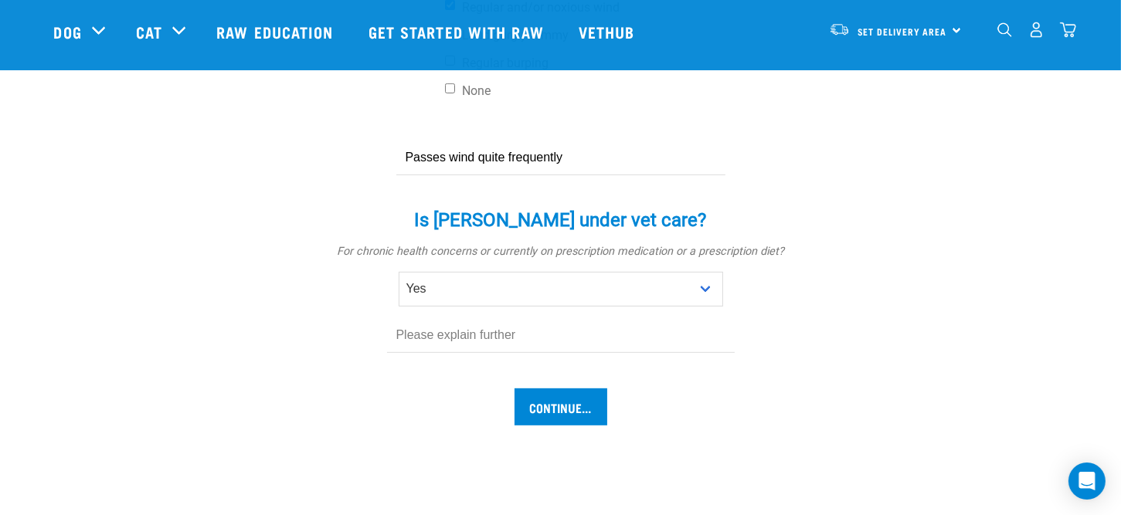
type input "Passes wind quite frequently"
click at [523, 318] on input "text" at bounding box center [561, 335] width 348 height 35
type input "Arthritis left rear leg area"
click at [551, 389] on input "Continue..." at bounding box center [561, 407] width 93 height 37
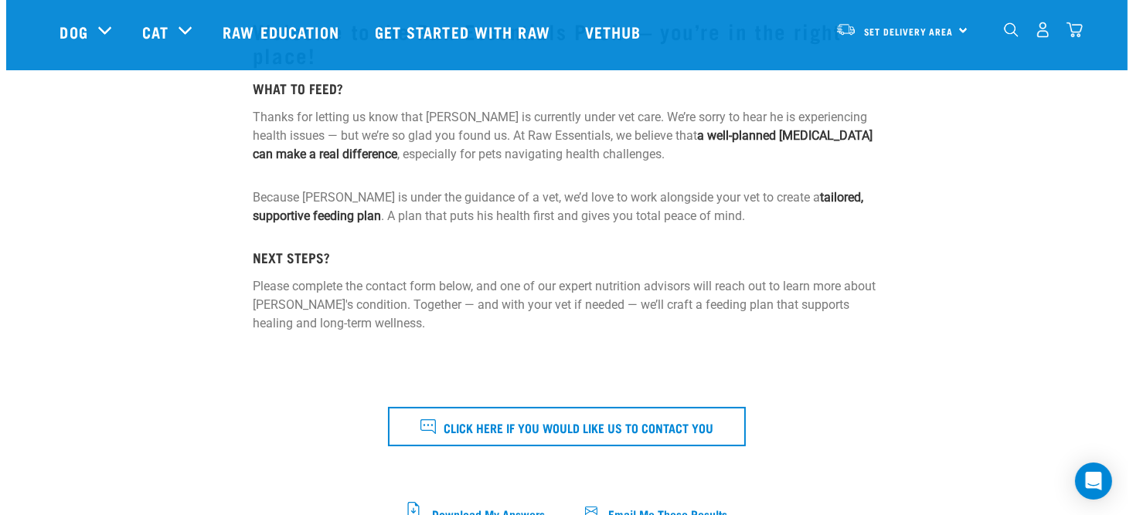
scroll to position [309, 0]
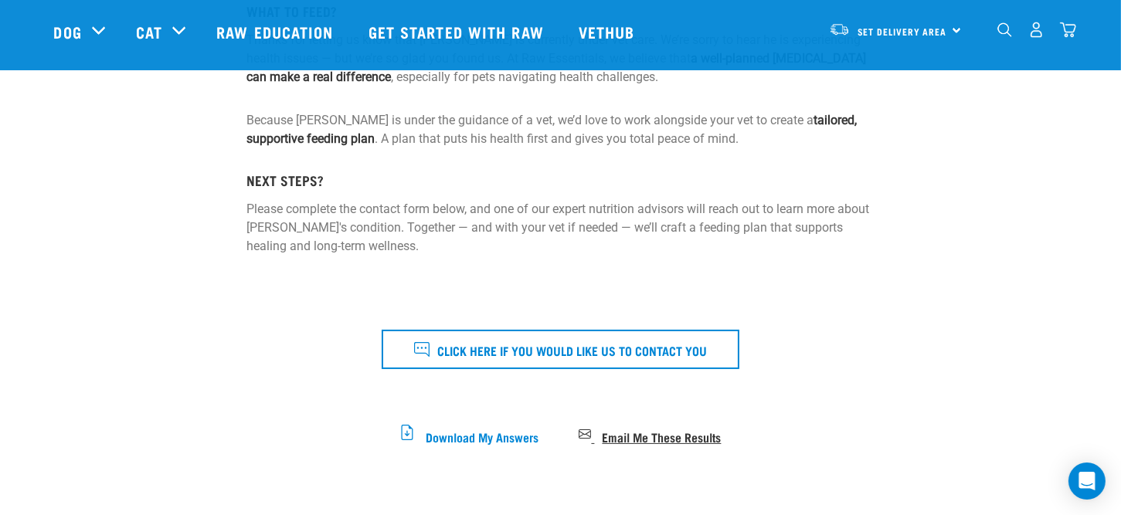
click at [688, 432] on span "Email Me These Results" at bounding box center [661, 436] width 119 height 9
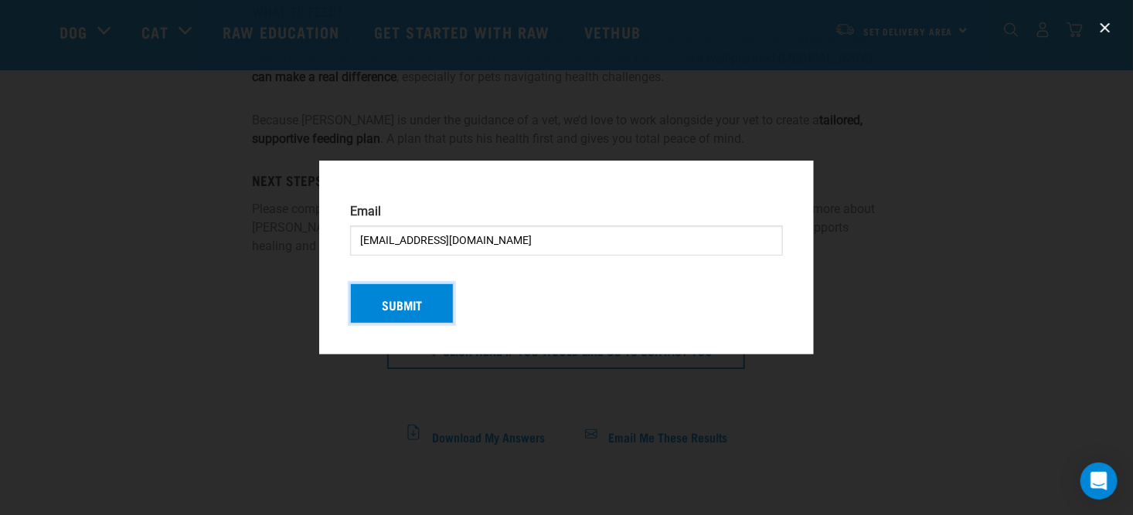
click at [393, 311] on button "Submit" at bounding box center [402, 304] width 104 height 40
click at [401, 302] on div "Submit" at bounding box center [566, 297] width 445 height 53
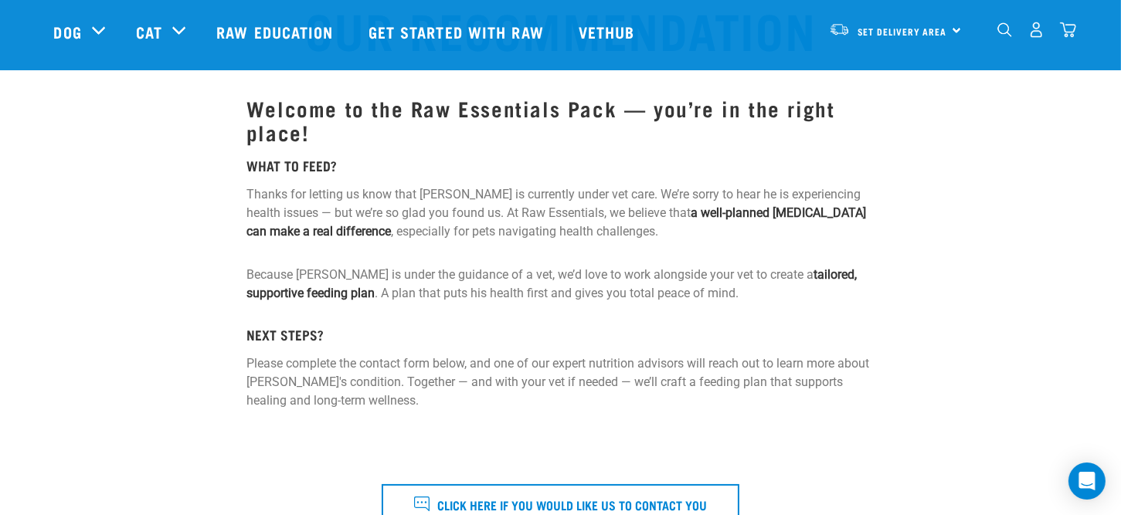
scroll to position [386, 0]
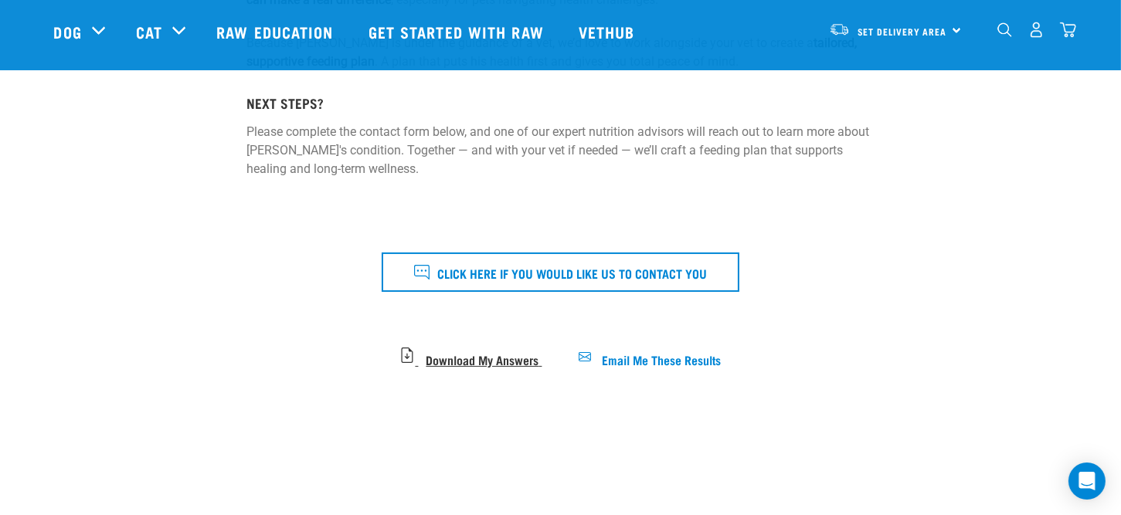
click at [441, 356] on span "Download My Answers" at bounding box center [482, 359] width 113 height 9
